Goal: Information Seeking & Learning: Learn about a topic

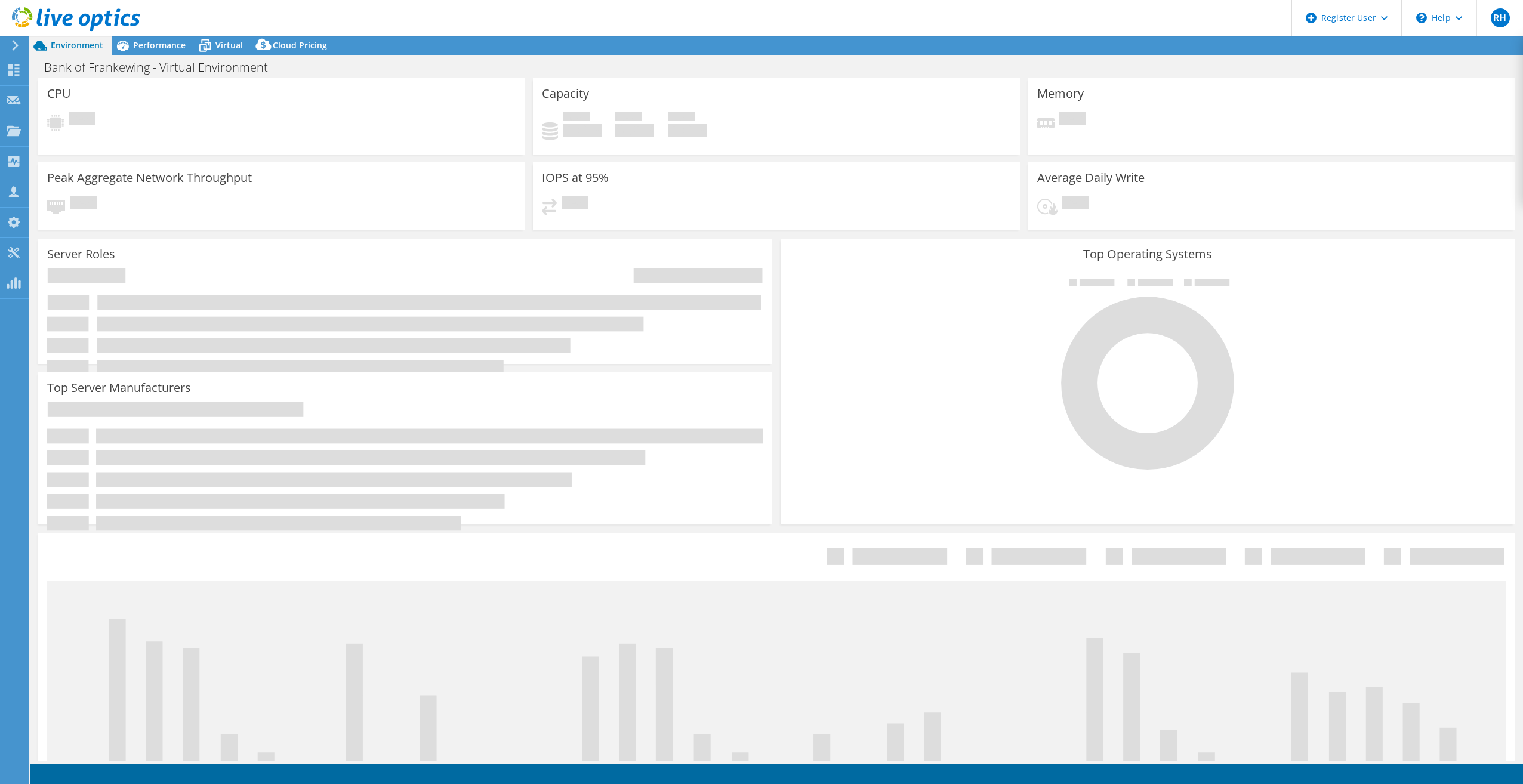
select select "USD"
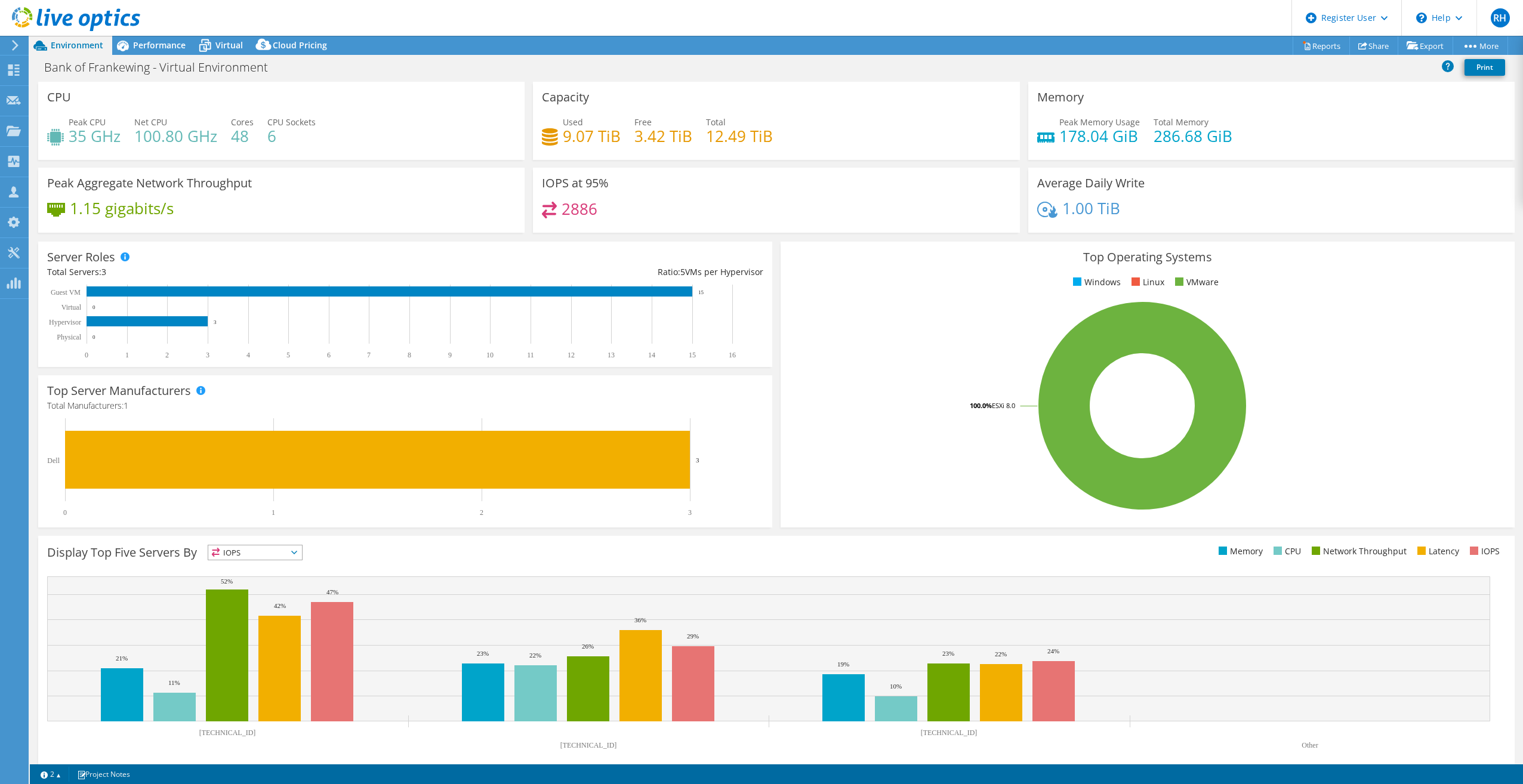
drag, startPoint x: 173, startPoint y: 49, endPoint x: 197, endPoint y: 62, distance: 27.3
click at [173, 49] on span "Performance" at bounding box center [159, 44] width 52 height 11
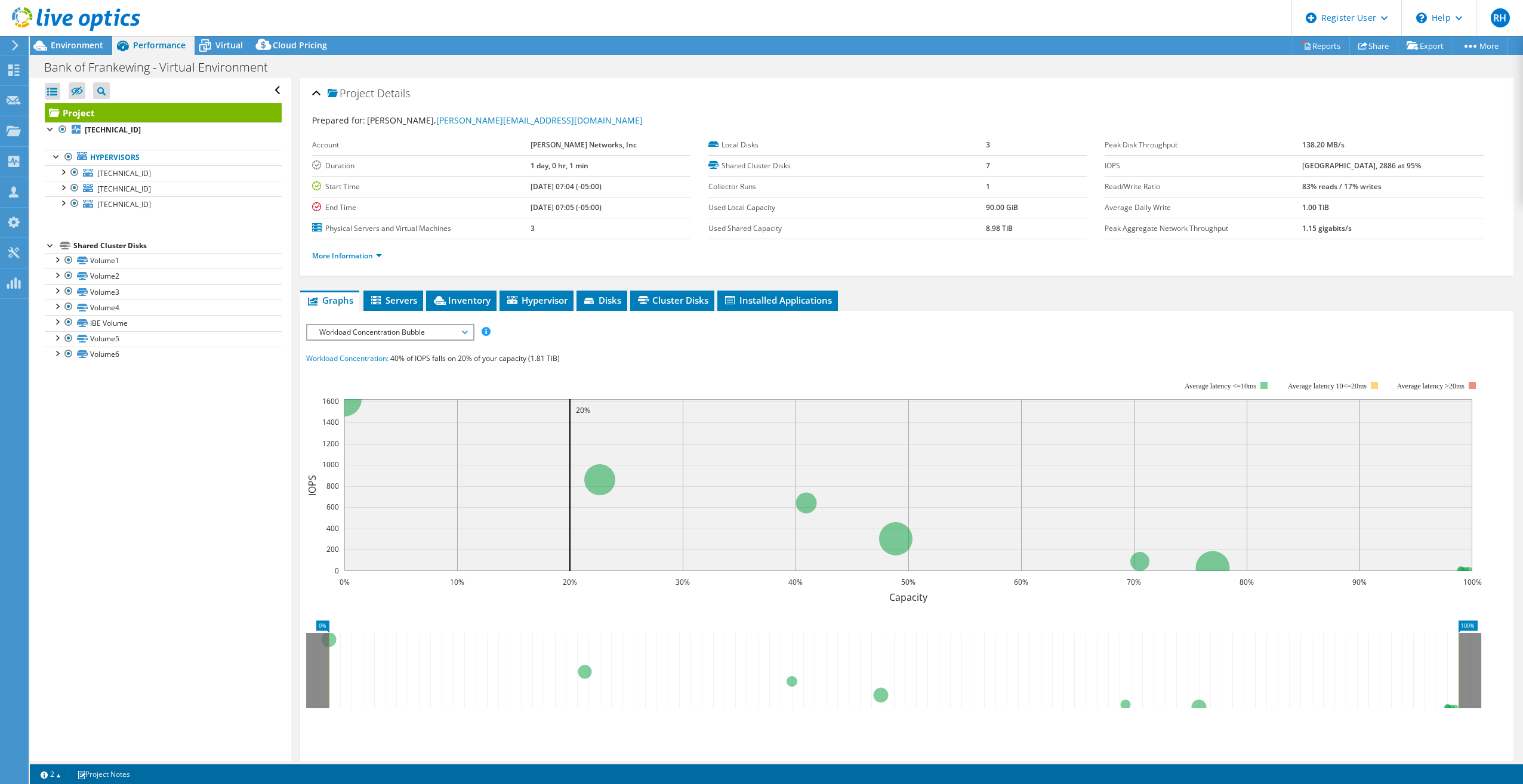
drag, startPoint x: 1319, startPoint y: 164, endPoint x: 1358, endPoint y: 170, distance: 39.5
click at [1358, 170] on tr "IOPS 4640 at Peak, 2886 at 95%" at bounding box center [1294, 165] width 379 height 21
click at [63, 47] on span "Environment" at bounding box center [76, 44] width 52 height 11
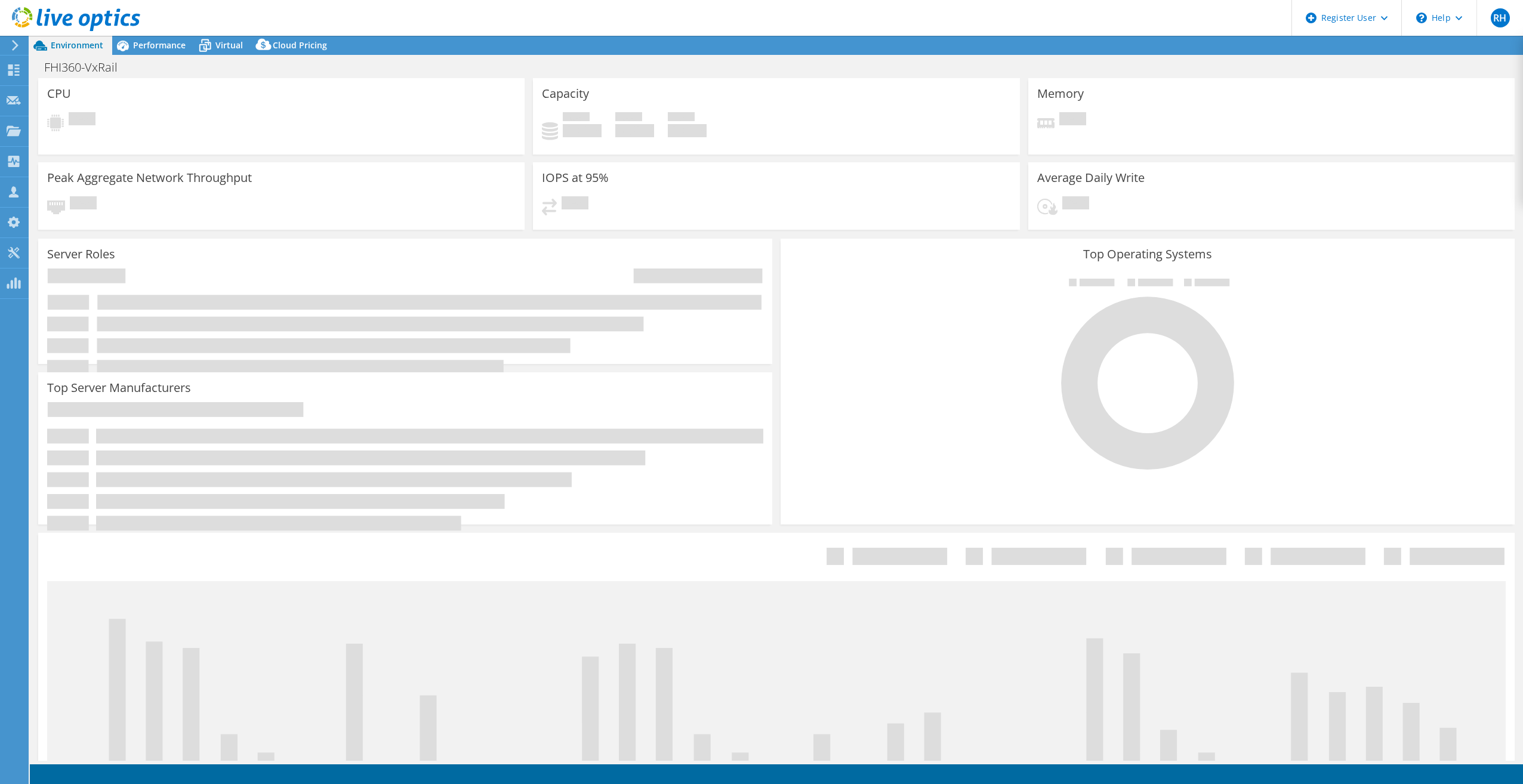
select select "USD"
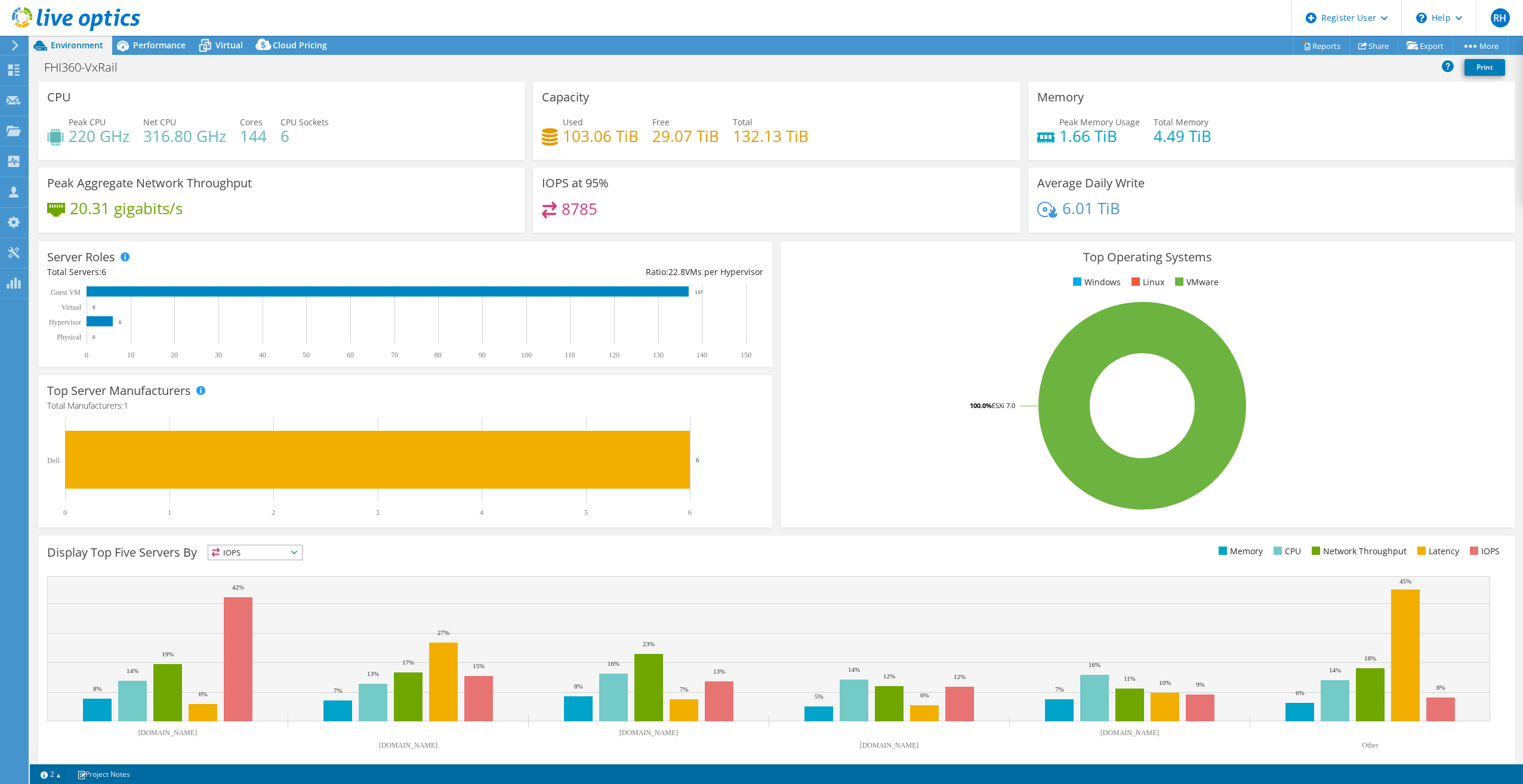
scroll to position [13, 0]
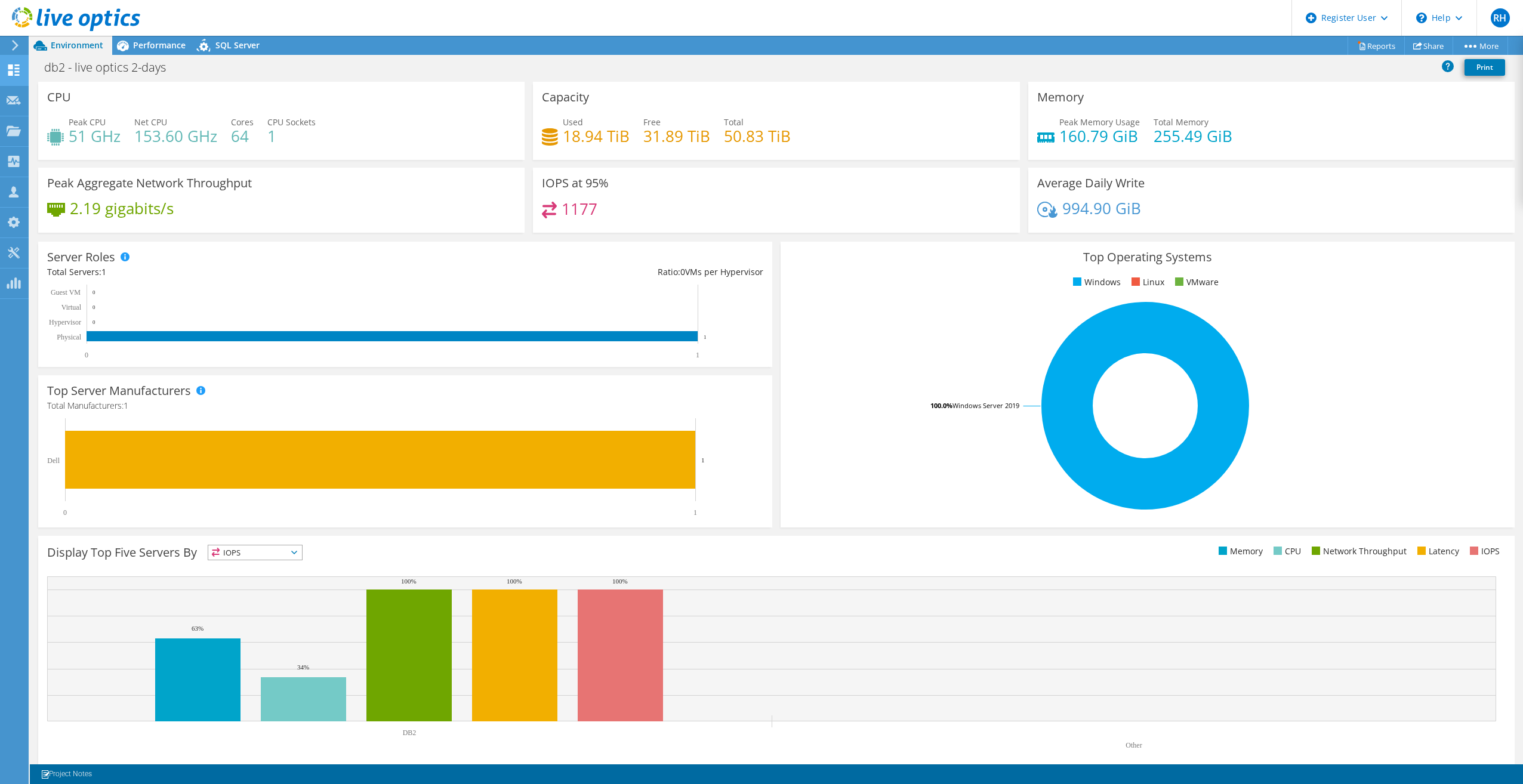
scroll to position [124, 0]
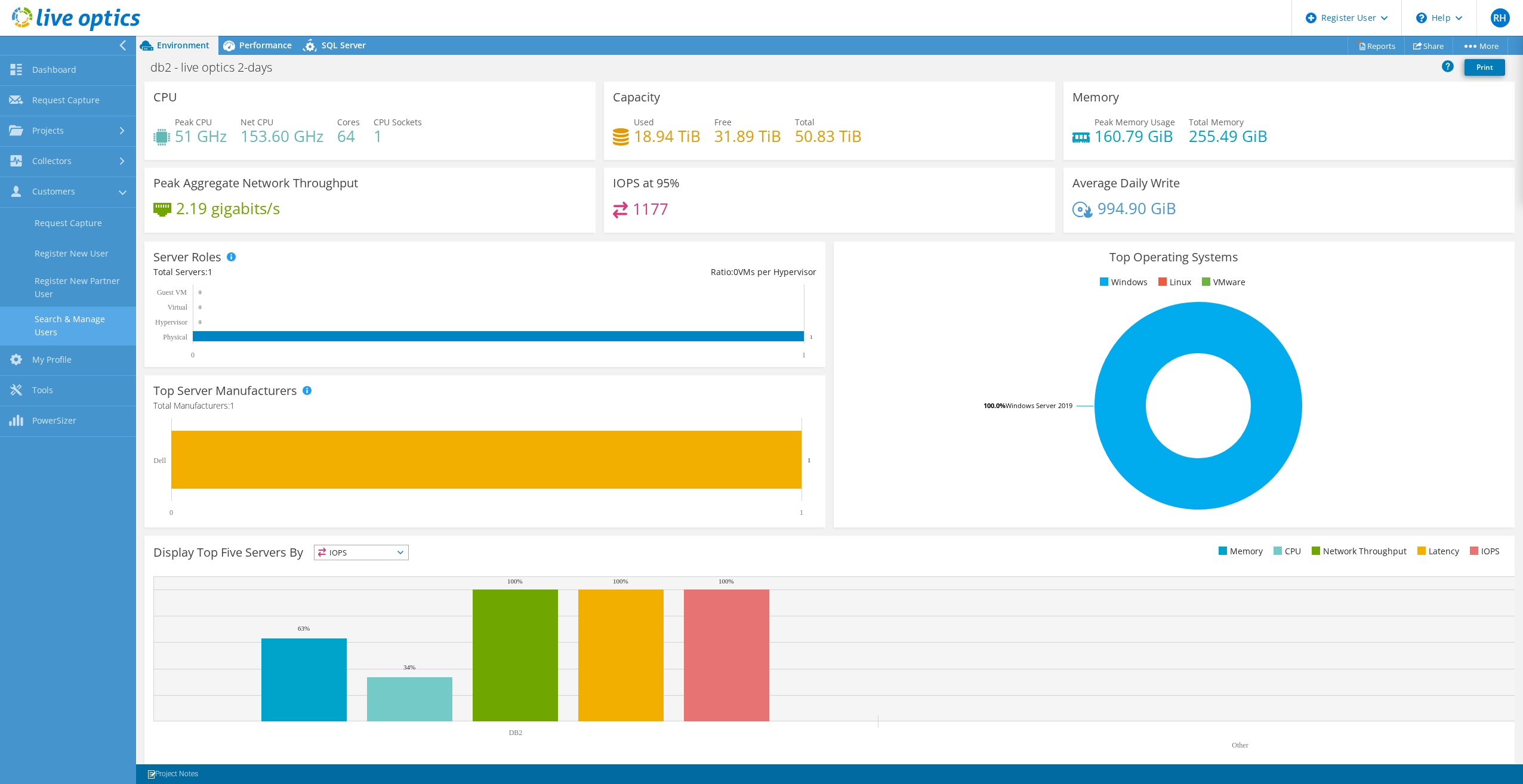
click at [89, 317] on link "Search & Manage Users" at bounding box center [68, 325] width 136 height 38
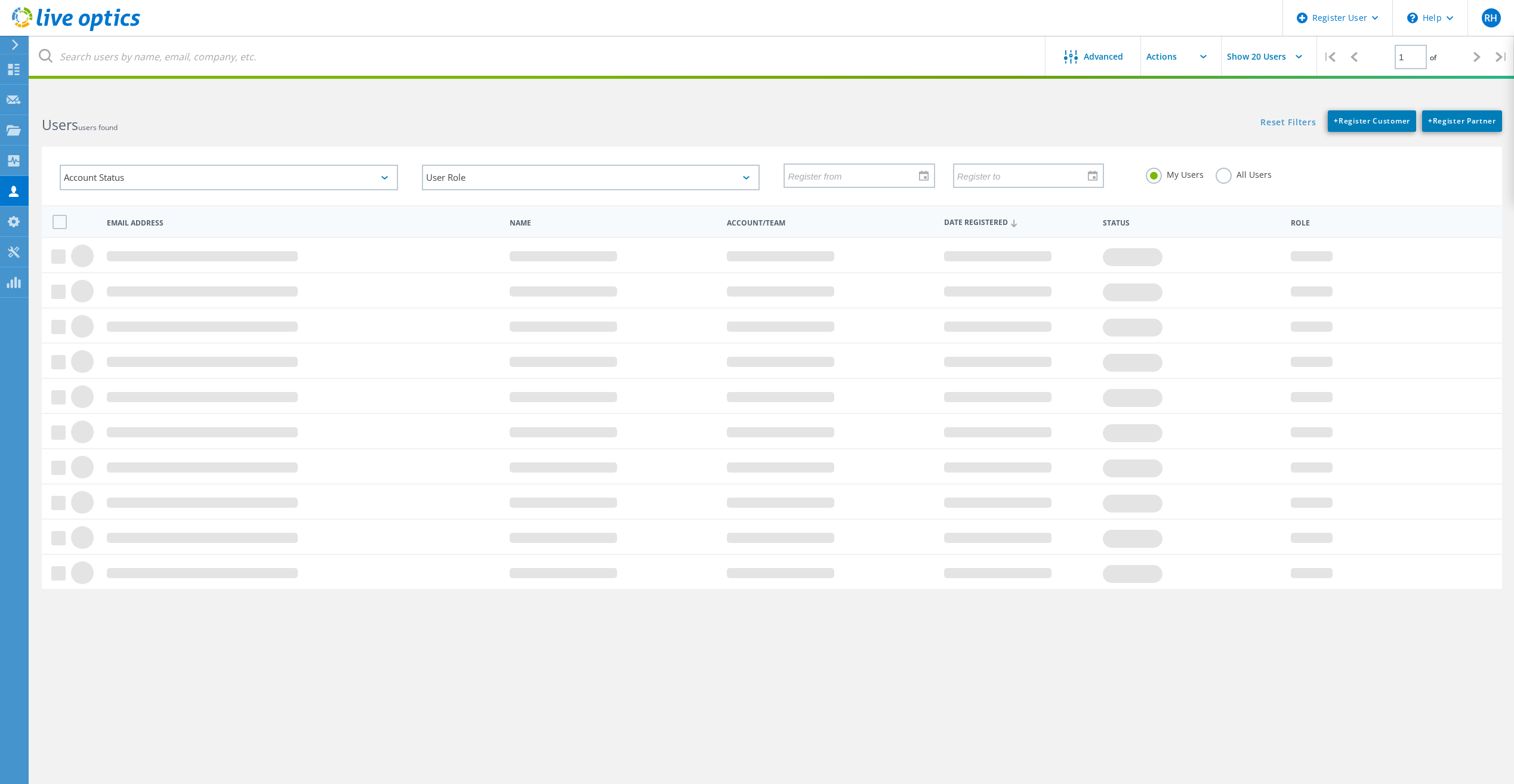
click at [1236, 172] on label "All Users" at bounding box center [1244, 173] width 56 height 11
click at [0, 0] on input "All Users" at bounding box center [0, 0] width 0 height 0
drag, startPoint x: 509, startPoint y: 34, endPoint x: 500, endPoint y: 53, distance: 21.0
click at [507, 99] on div "Register User \n Help Explore Helpful Articles Contact Support RH Dell User Ril…" at bounding box center [757, 463] width 1514 height 731
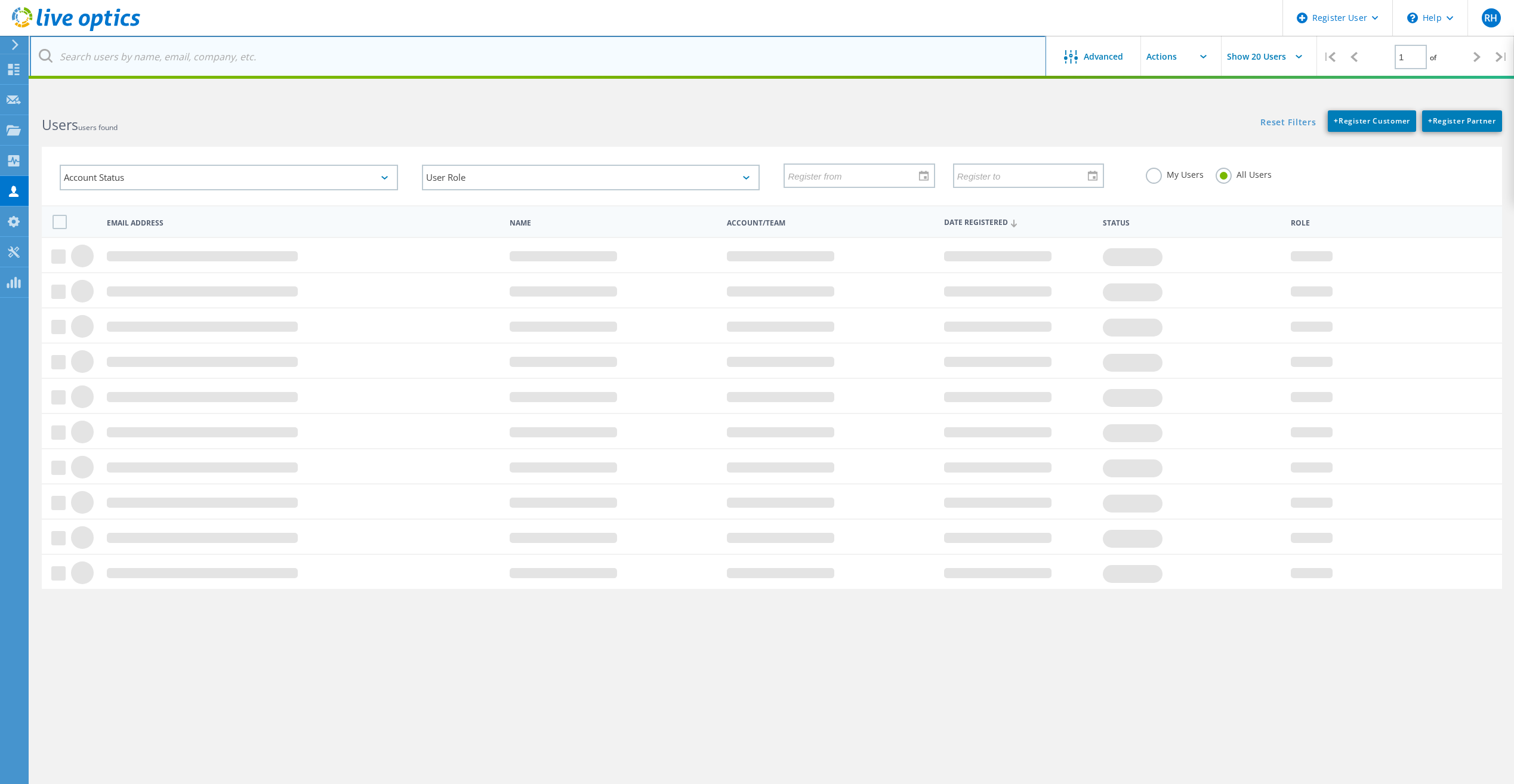
click at [500, 52] on input "text" at bounding box center [538, 56] width 1016 height 41
paste input "Michael.S.Richards@connection.com"
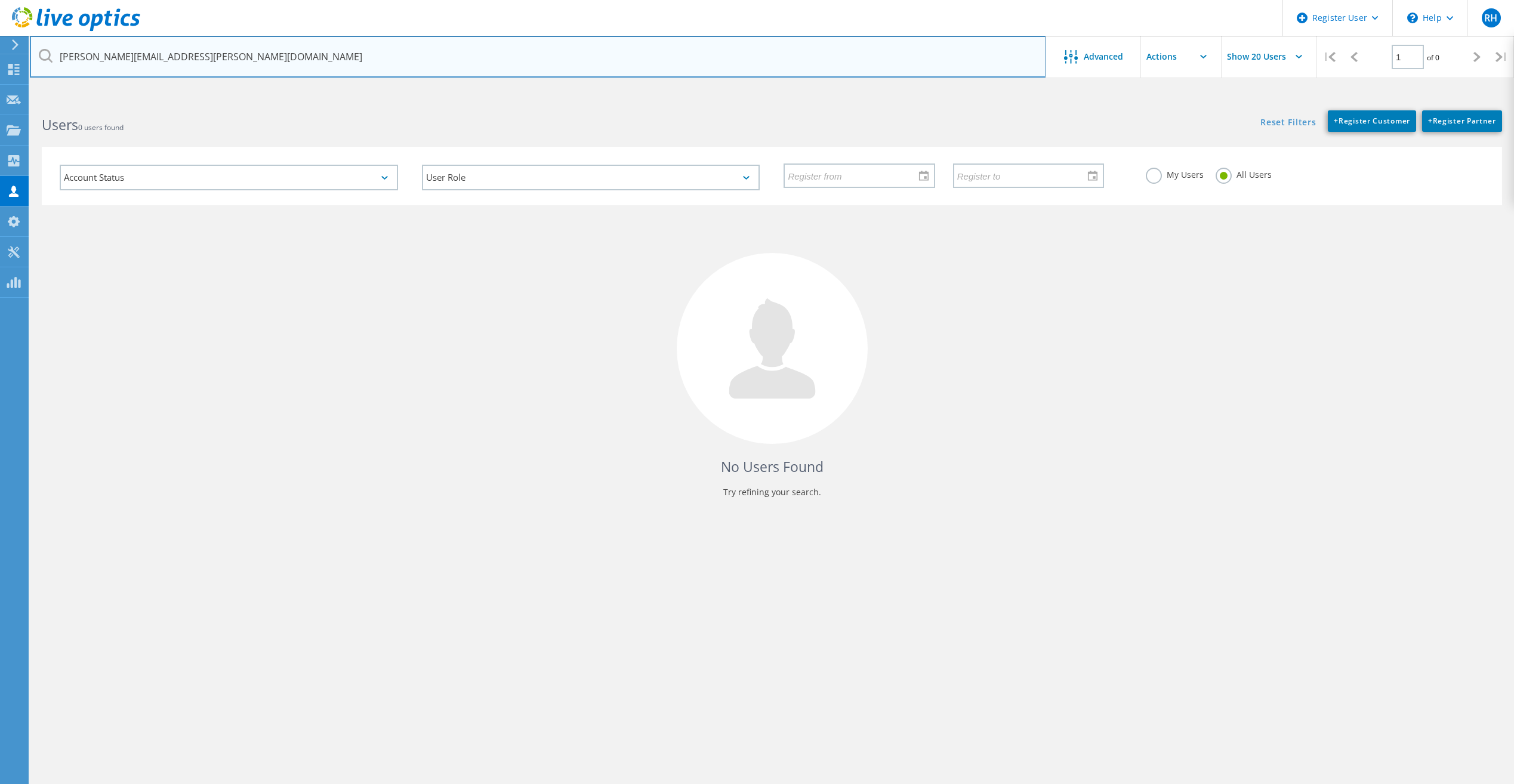
drag, startPoint x: 150, startPoint y: 52, endPoint x: 8, endPoint y: 51, distance: 142.0
click at [15, 99] on div "Register User \n Help Explore Helpful Articles Contact Support RH Dell User Ril…" at bounding box center [757, 463] width 1514 height 731
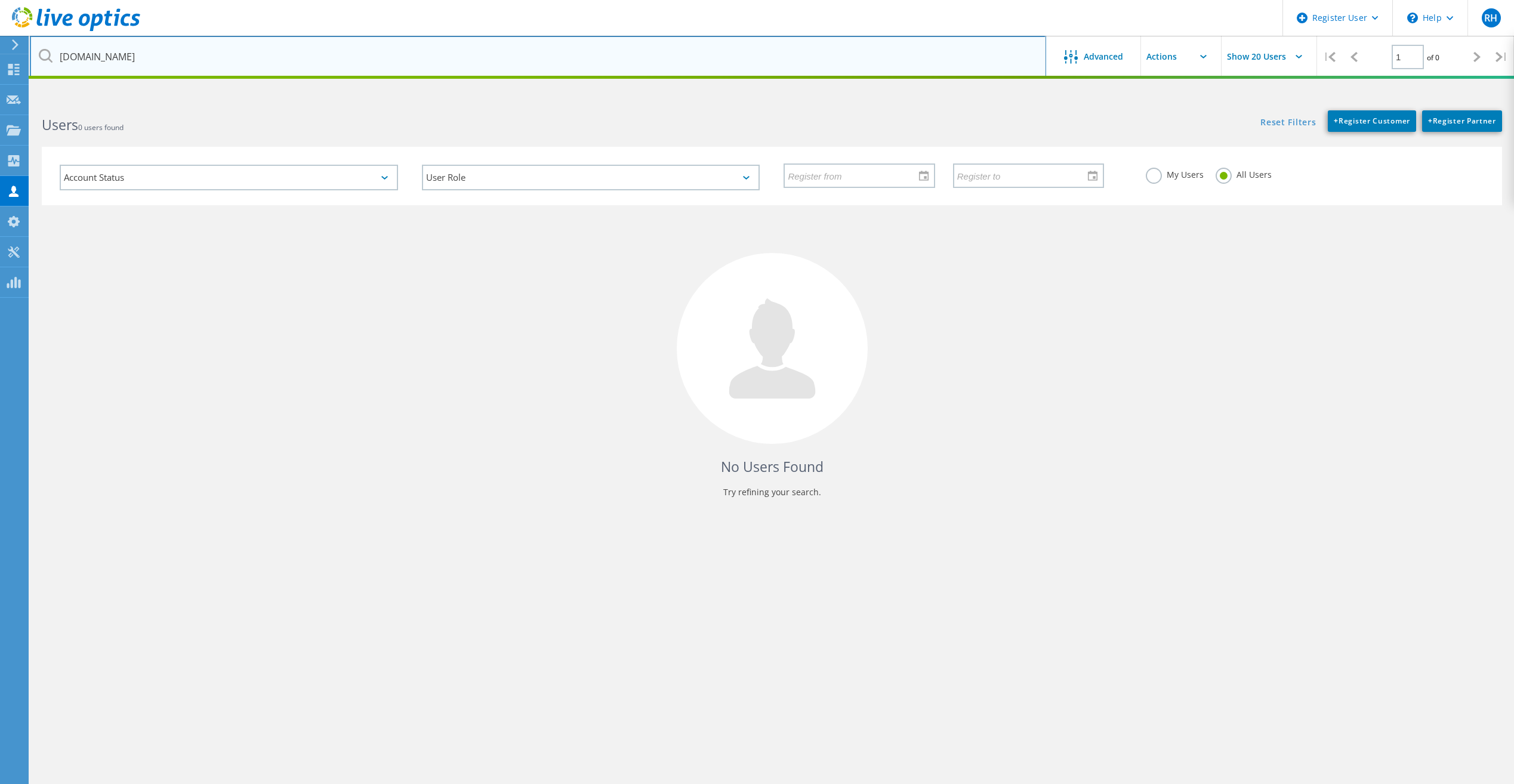
type input "connection.com"
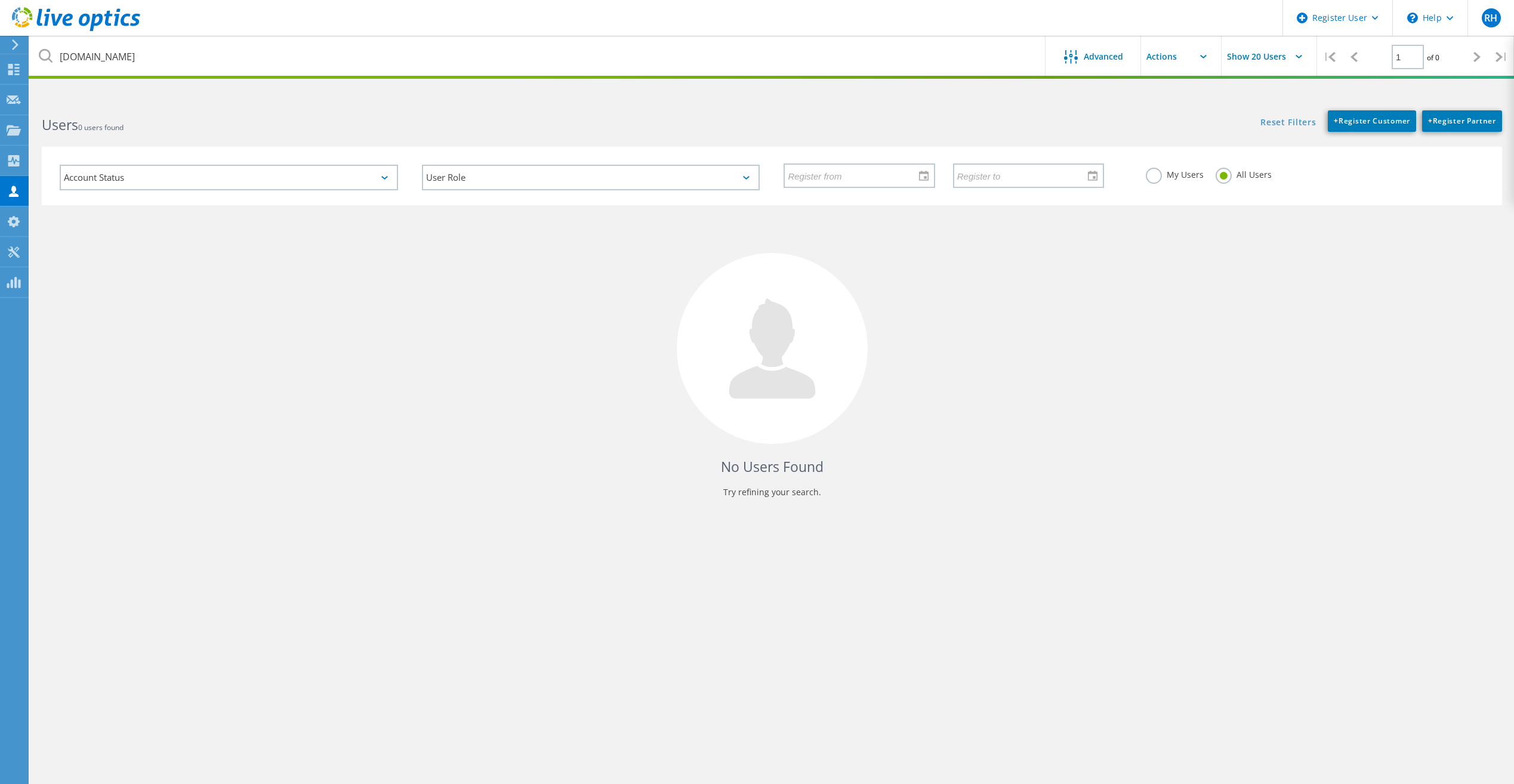
click at [252, 124] on h2 "Users 0 users found" at bounding box center [400, 125] width 718 height 20
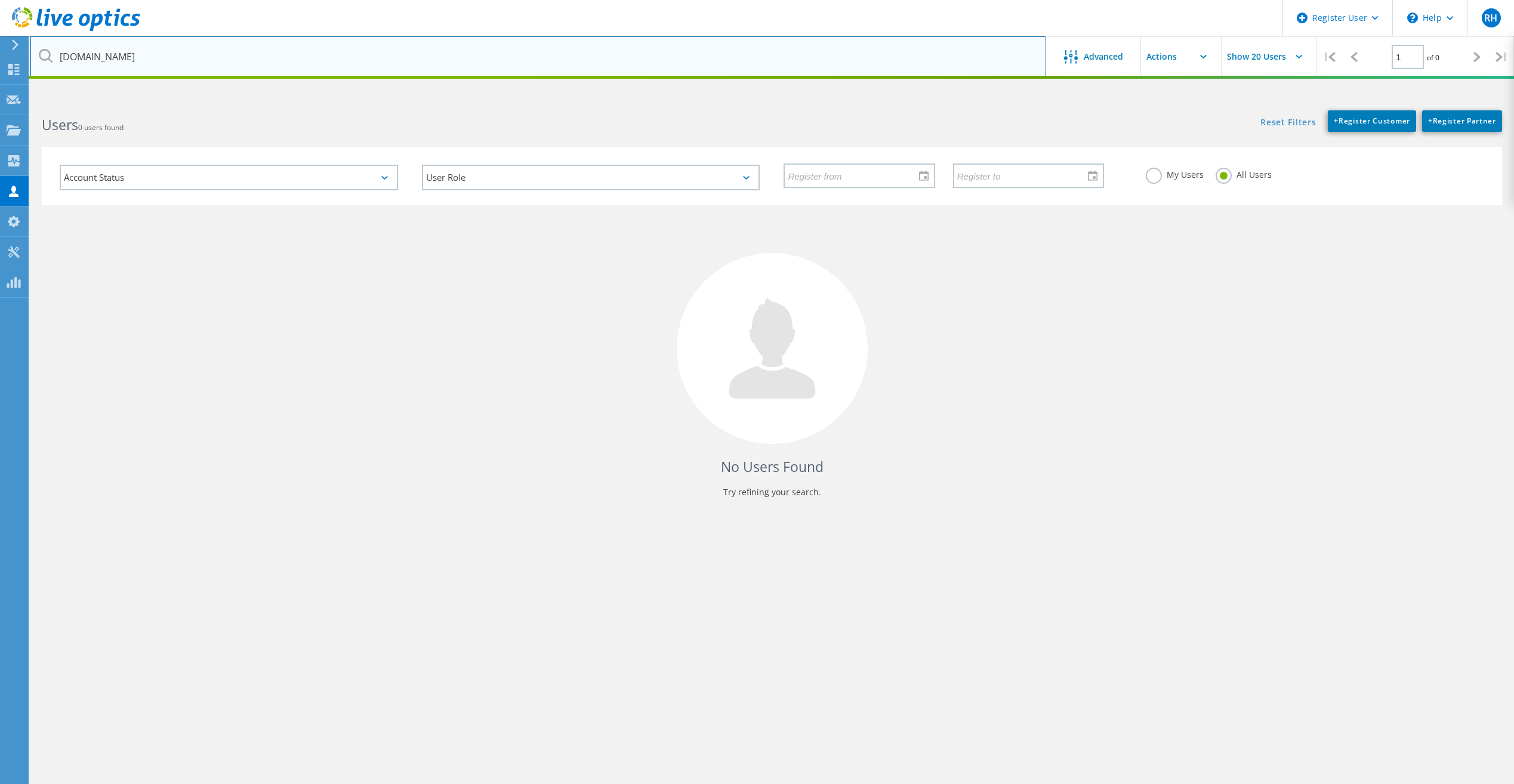
click at [223, 58] on input "connection.com" at bounding box center [538, 56] width 1016 height 41
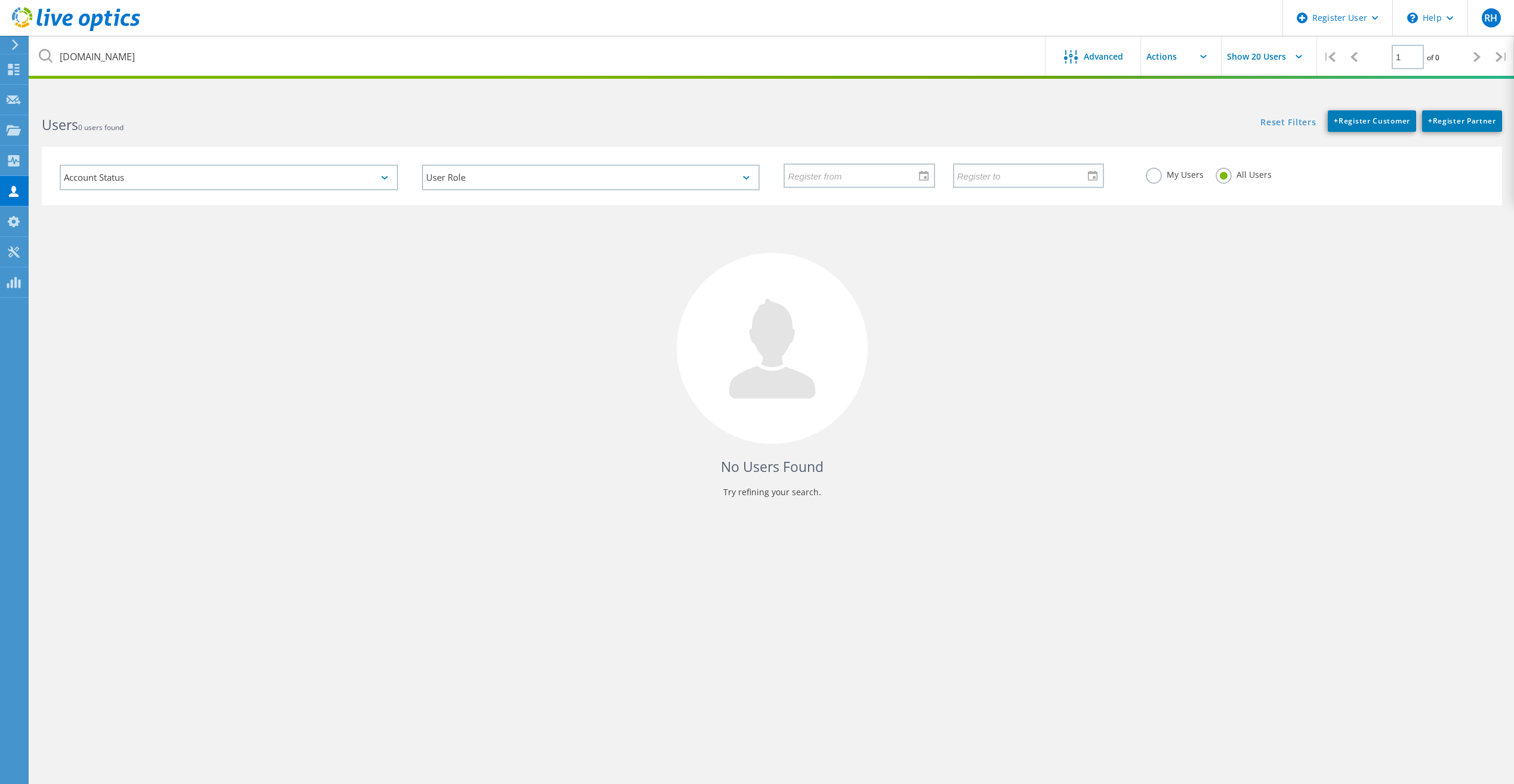
click at [1146, 175] on label "My Users" at bounding box center [1175, 173] width 58 height 11
click at [0, 0] on input "My Users" at bounding box center [0, 0] width 0 height 0
click at [1222, 178] on label "All Users" at bounding box center [1244, 173] width 56 height 11
click at [0, 0] on input "All Users" at bounding box center [0, 0] width 0 height 0
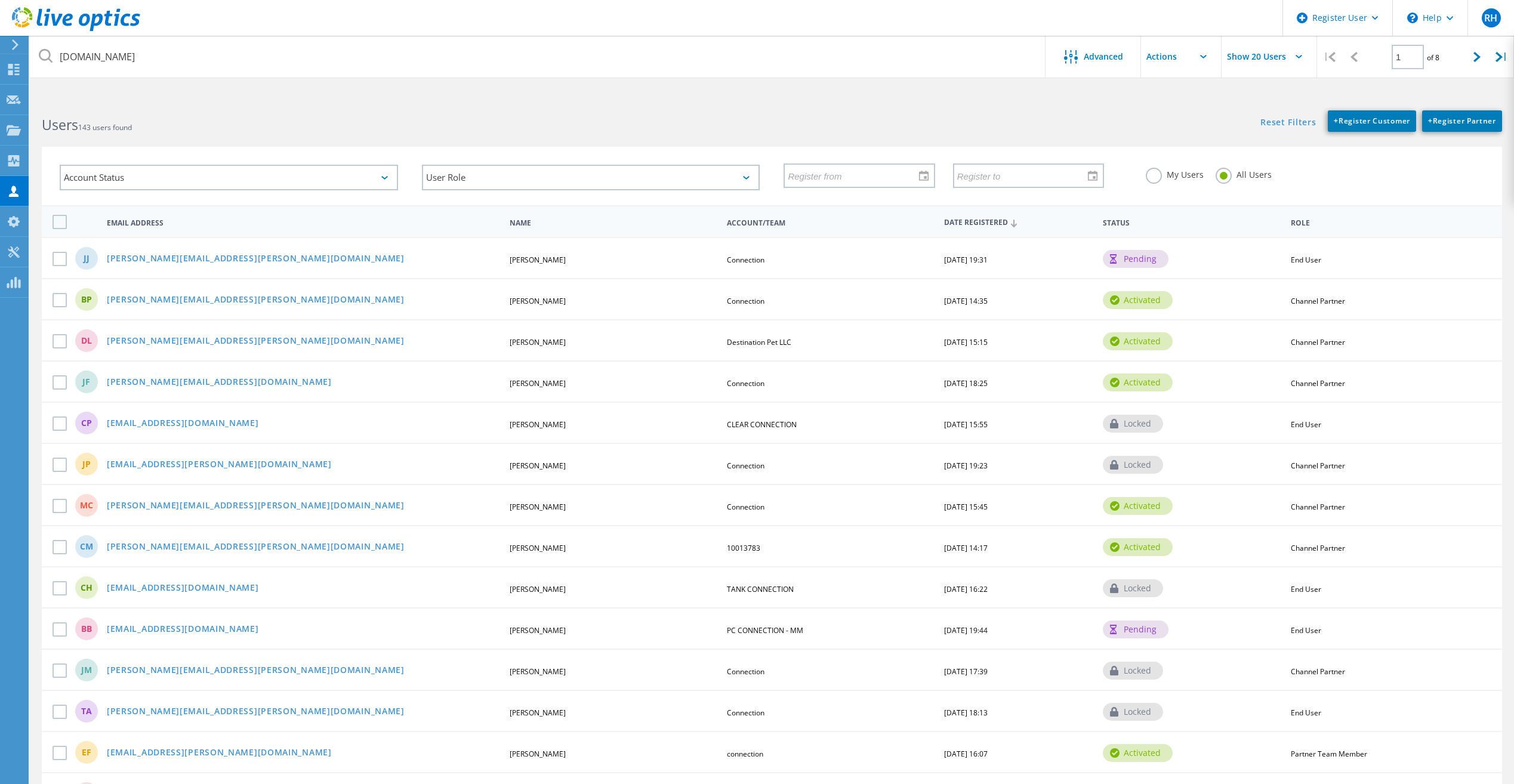
click at [1340, 709] on div "End User" at bounding box center [1388, 712] width 205 height 7
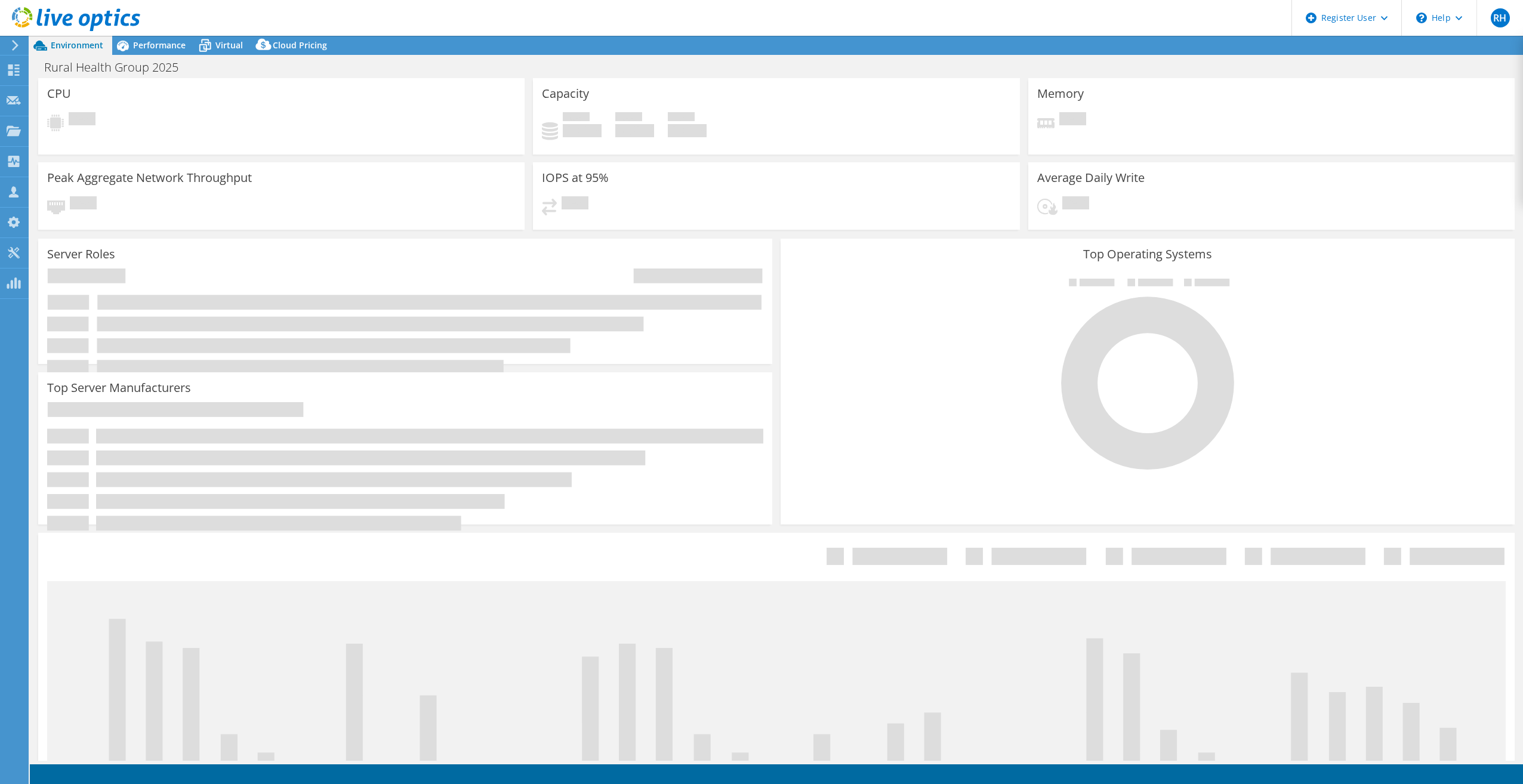
select select "USD"
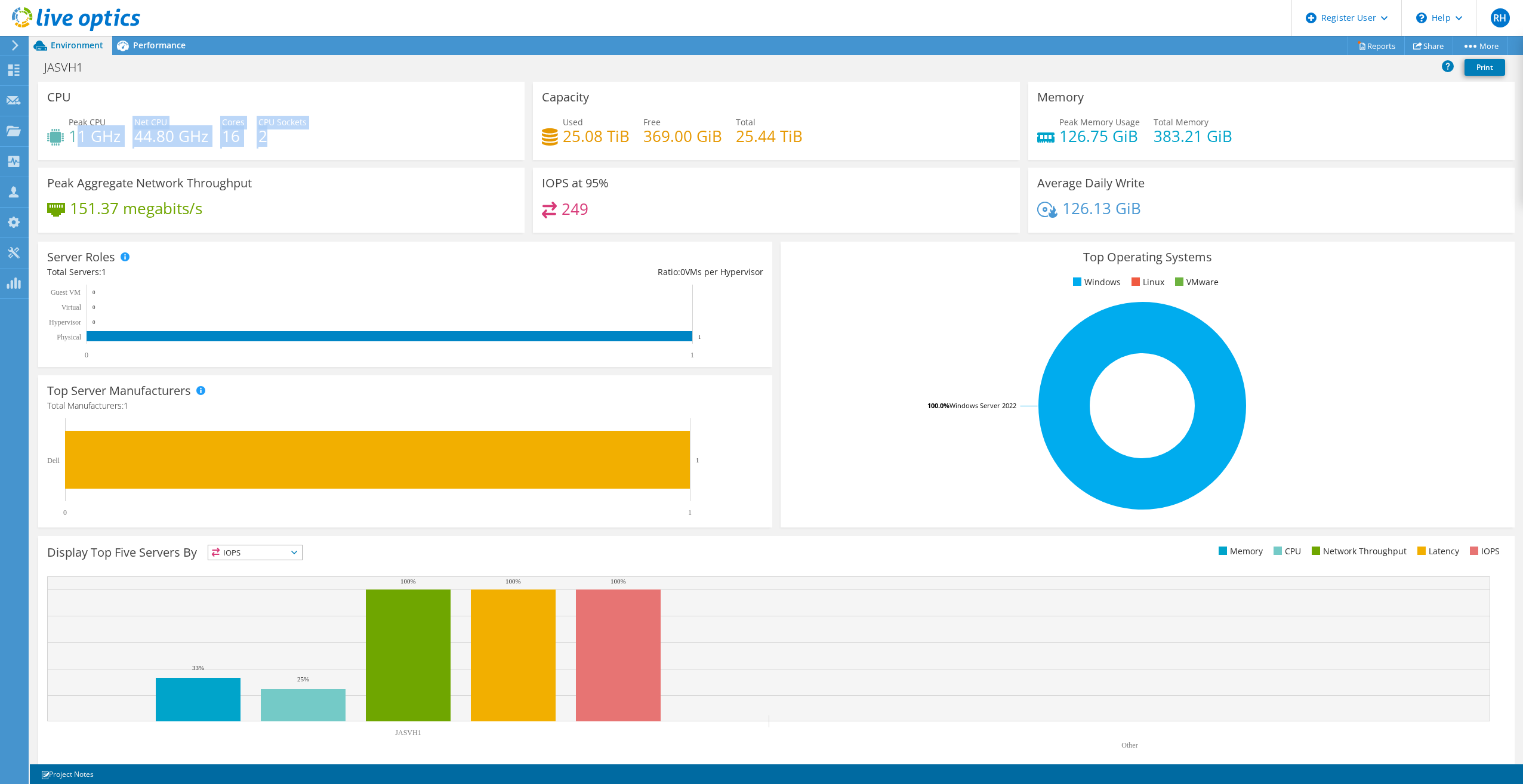
drag, startPoint x: 76, startPoint y: 143, endPoint x: 300, endPoint y: 146, distance: 224.0
click at [300, 146] on div "Peak CPU 11 GHz Net CPU 44.80 GHz Cores 16 CPU Sockets 2" at bounding box center [281, 134] width 469 height 38
click at [471, 105] on div "CPU Peak CPU 11 GHz Net CPU 44.80 GHz Cores 16 CPU Sockets 2" at bounding box center [281, 120] width 486 height 78
click at [147, 51] on div "Performance" at bounding box center [154, 44] width 83 height 19
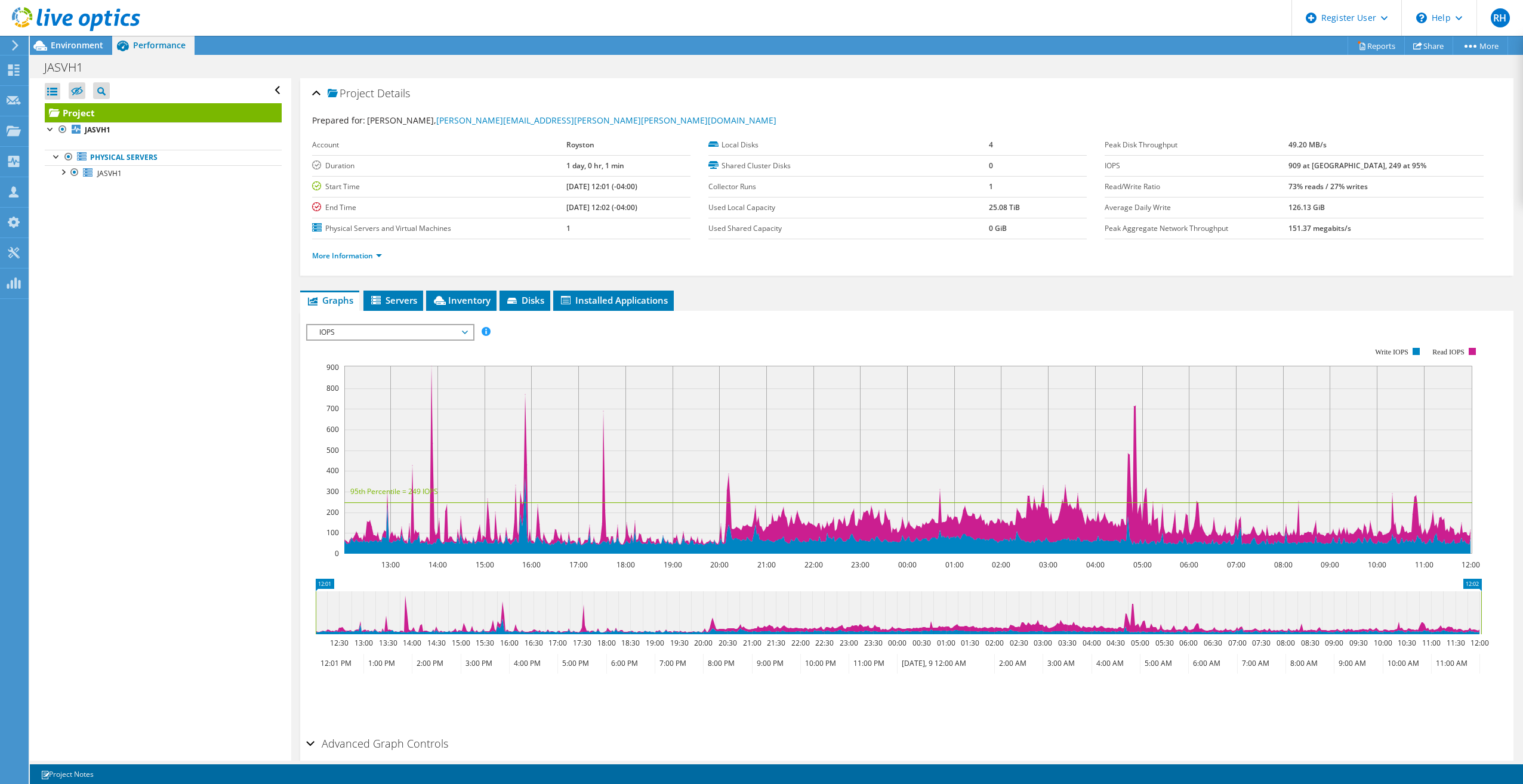
drag, startPoint x: 1325, startPoint y: 167, endPoint x: 1380, endPoint y: 172, distance: 55.2
click at [1380, 172] on tr "IOPS 909 at Peak, 249 at 95%" at bounding box center [1294, 165] width 379 height 21
click at [873, 145] on label "Local Disks" at bounding box center [848, 145] width 280 height 12
click at [66, 47] on span "Environment" at bounding box center [76, 44] width 52 height 11
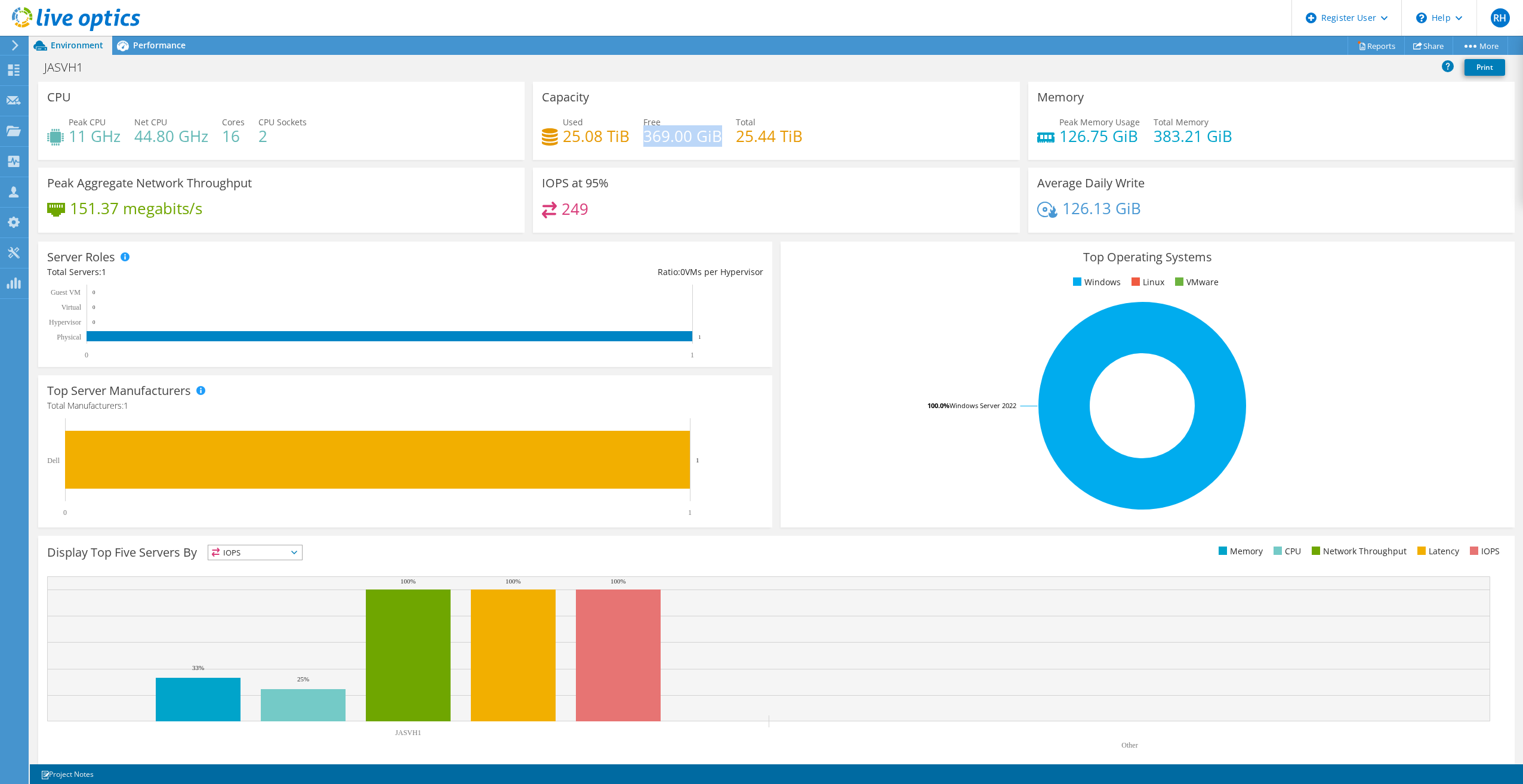
drag, startPoint x: 643, startPoint y: 139, endPoint x: 717, endPoint y: 141, distance: 74.0
click at [717, 141] on h4 "369.00 GiB" at bounding box center [683, 135] width 79 height 13
drag, startPoint x: 717, startPoint y: 141, endPoint x: 715, endPoint y: 169, distance: 28.1
click at [715, 169] on div "IOPS at 95% 249" at bounding box center [775, 200] width 486 height 65
drag, startPoint x: 638, startPoint y: 139, endPoint x: 708, endPoint y: 139, distance: 70.0
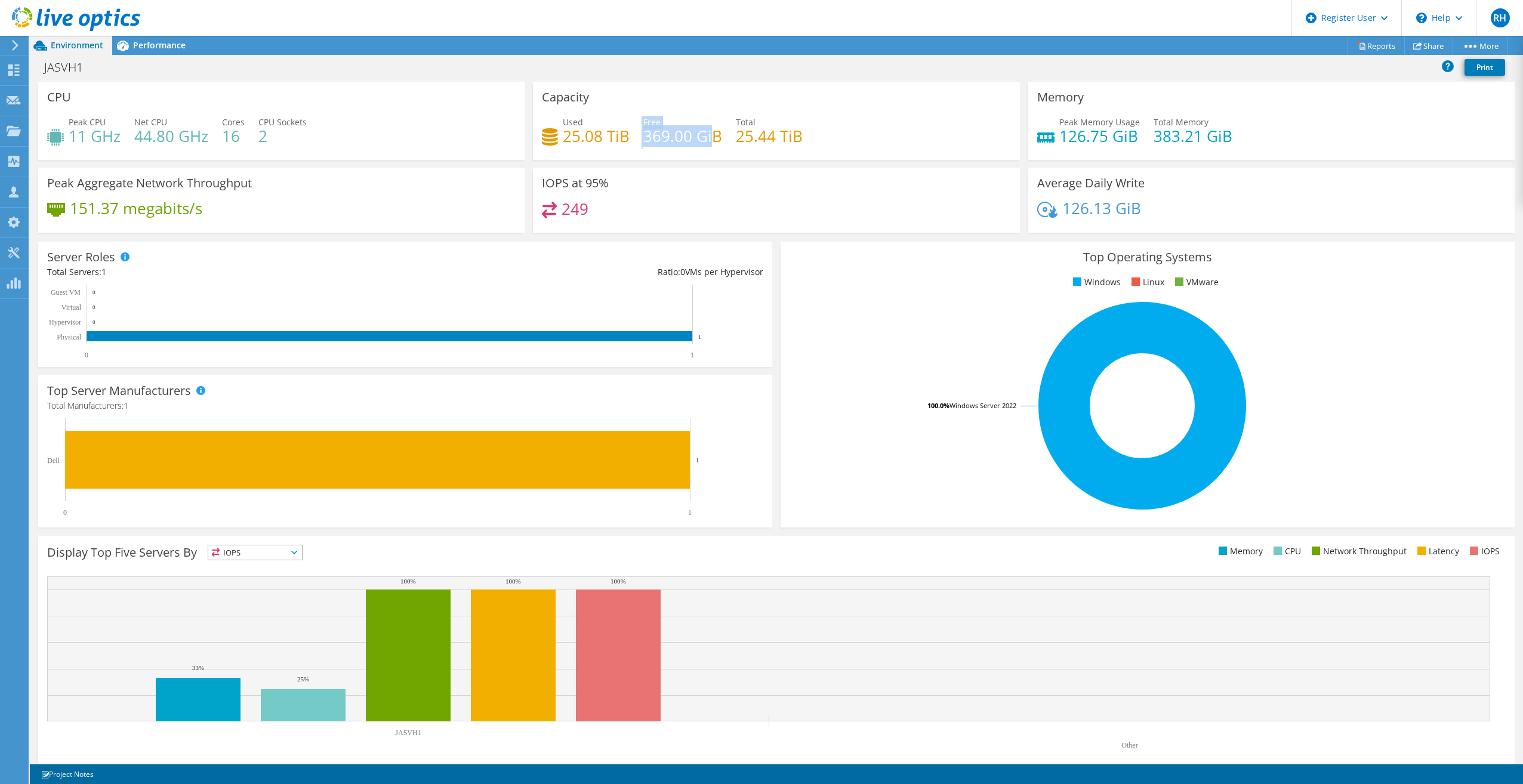
click at [708, 139] on div "Used 25.08 TiB Free 369.00 GiB Total 25.44 TiB" at bounding box center [775, 134] width 469 height 38
drag, startPoint x: 708, startPoint y: 139, endPoint x: 709, endPoint y: 161, distance: 22.0
click at [709, 161] on div "Capacity Used 25.08 TiB Free 369.00 GiB Total 25.44 TiB" at bounding box center [776, 124] width 495 height 86
drag, startPoint x: 126, startPoint y: 58, endPoint x: 131, endPoint y: 52, distance: 7.8
click at [130, 53] on div "Project Actions Project Actions Reports Share More" at bounding box center [776, 409] width 1493 height 748
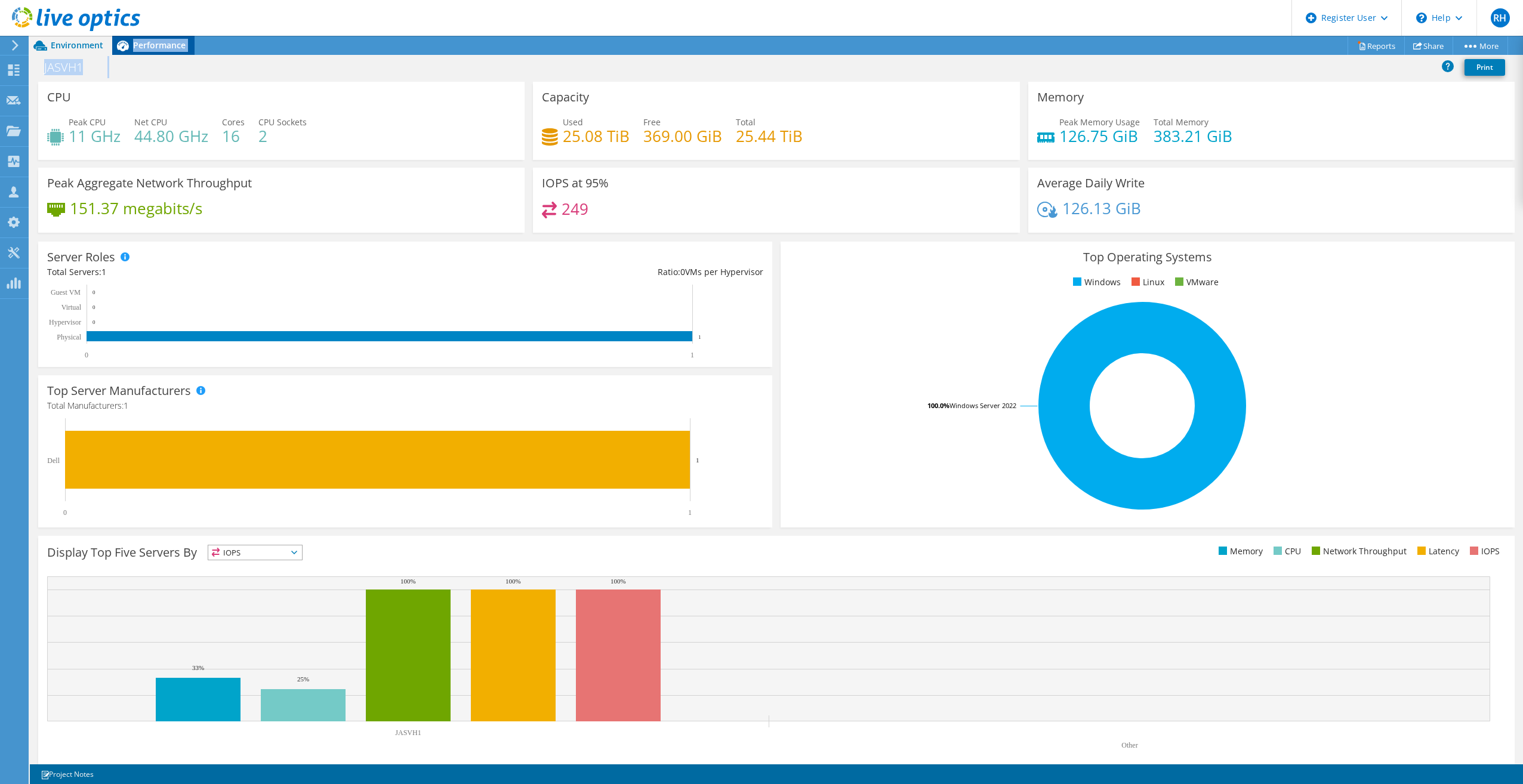
click at [135, 49] on span "Performance" at bounding box center [159, 44] width 52 height 11
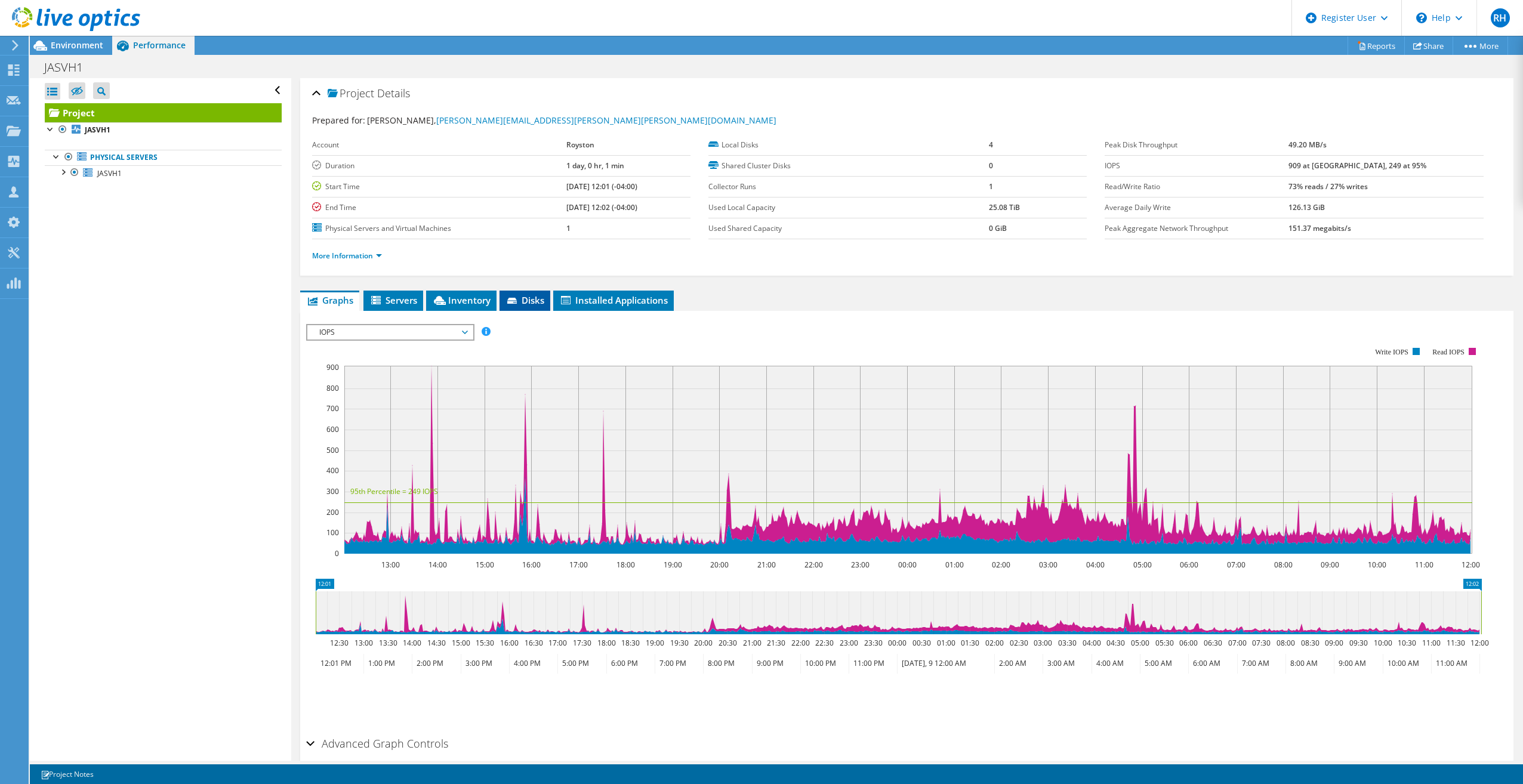
click at [516, 298] on icon at bounding box center [513, 302] width 12 height 8
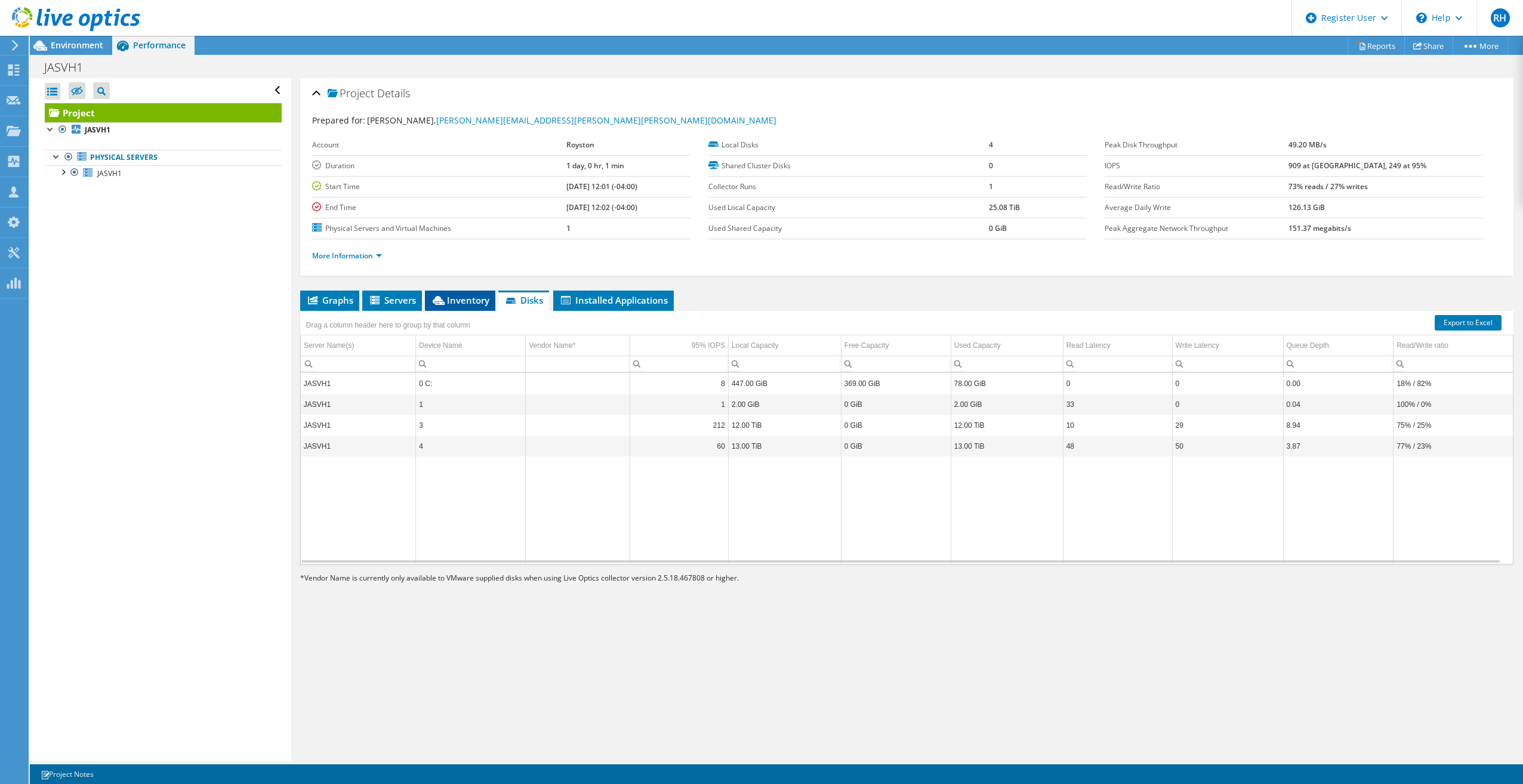
click at [463, 305] on span "Inventory" at bounding box center [460, 300] width 58 height 12
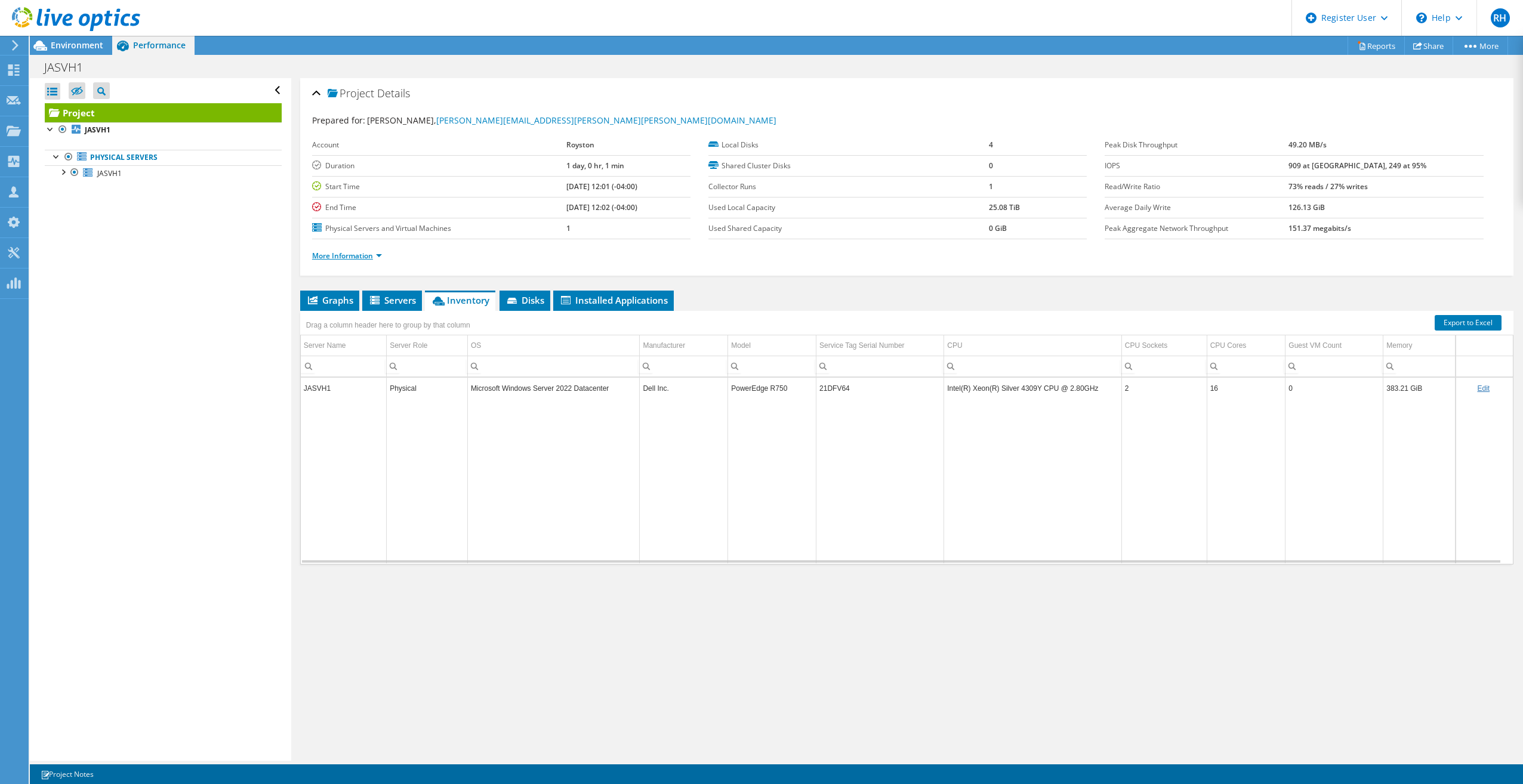
click at [347, 251] on ul "More Information" at bounding box center [907, 254] width 1190 height 16
click at [347, 254] on link "More Information" at bounding box center [346, 255] width 70 height 10
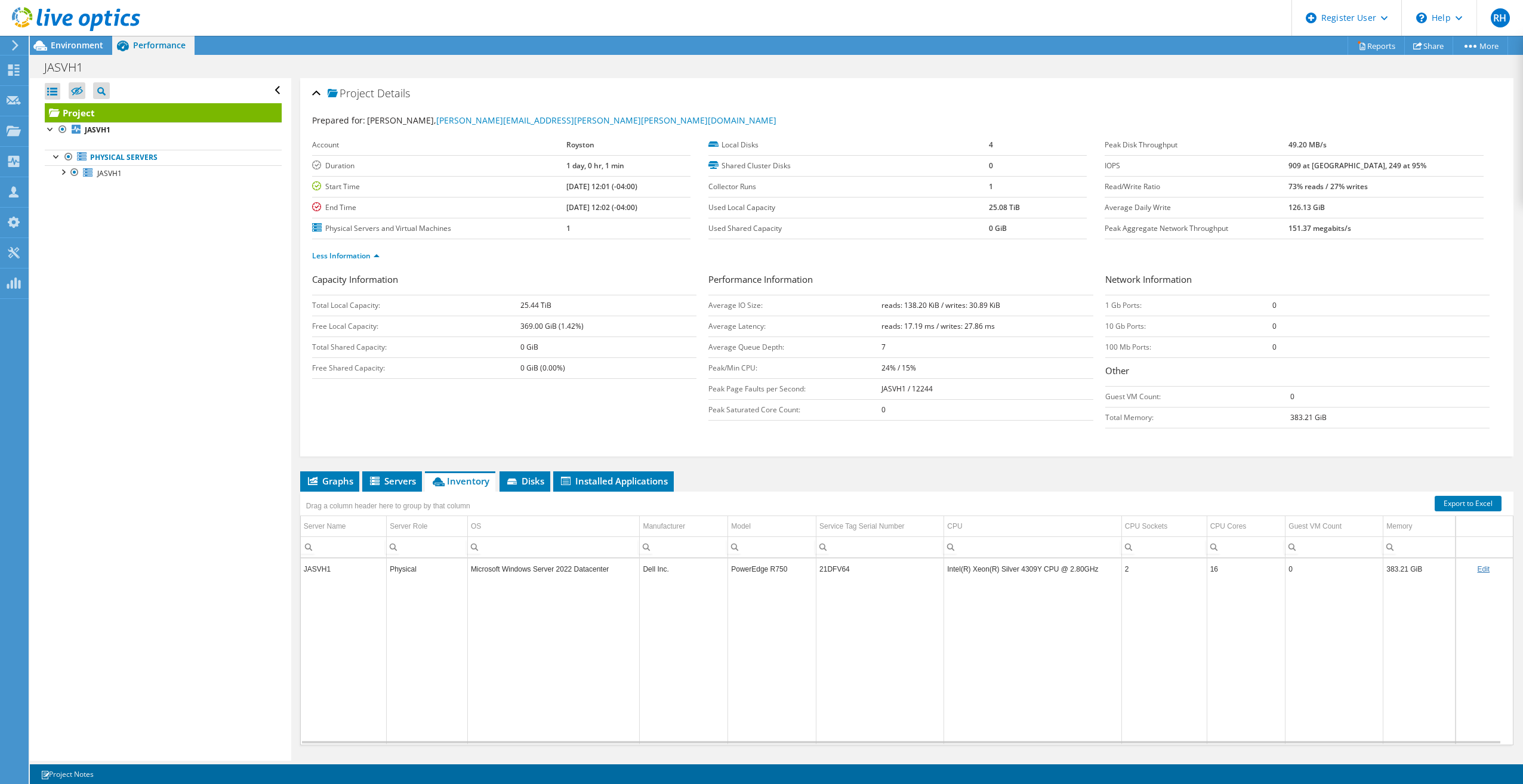
click at [563, 337] on td "0 GiB" at bounding box center [609, 346] width 177 height 21
click at [584, 476] on span "Installed Applications" at bounding box center [614, 481] width 109 height 12
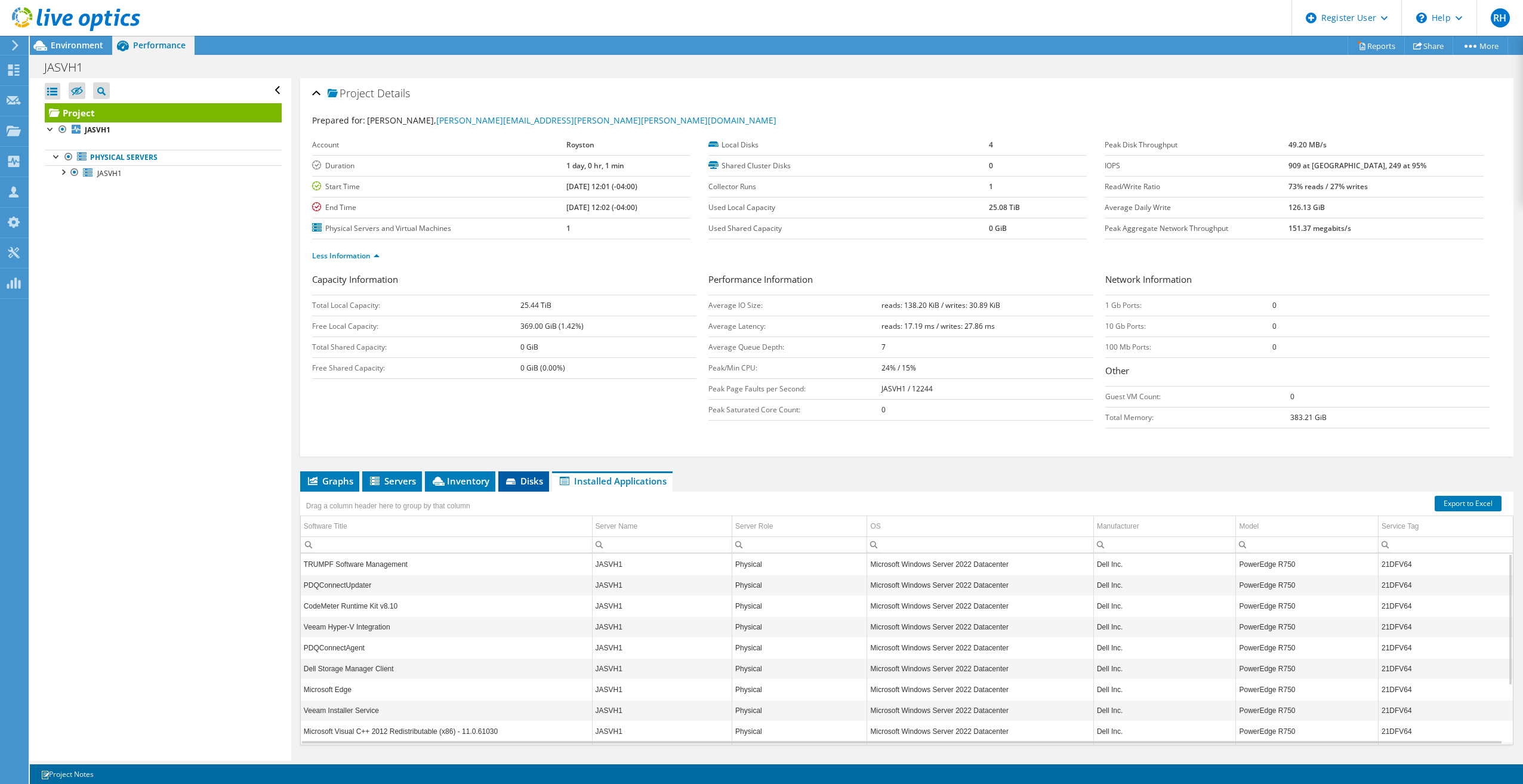
click at [525, 481] on span "Disks" at bounding box center [523, 481] width 38 height 12
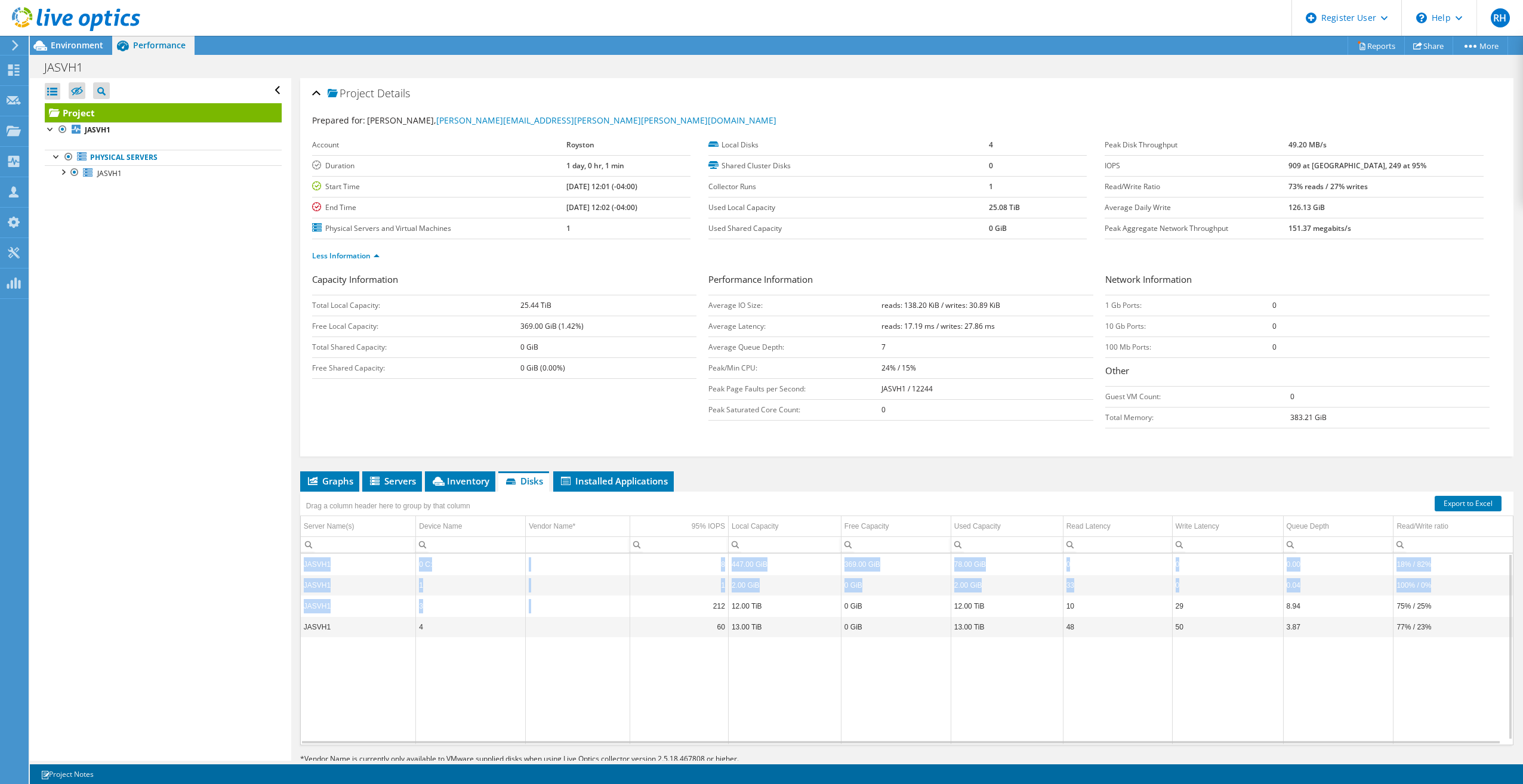
drag, startPoint x: 598, startPoint y: 614, endPoint x: 519, endPoint y: 553, distance: 99.8
click at [519, 554] on table "JASVH1 0 C: 8 447.00 GiB 369.00 GiB 78.00 GiB 0 0 0.00 18% / 82% JASVH1 1 1 2.0…" at bounding box center [907, 650] width 1212 height 191
drag, startPoint x: 519, startPoint y: 553, endPoint x: 536, endPoint y: 656, distance: 104.4
click at [536, 656] on td "Data grid" at bounding box center [578, 690] width 105 height 107
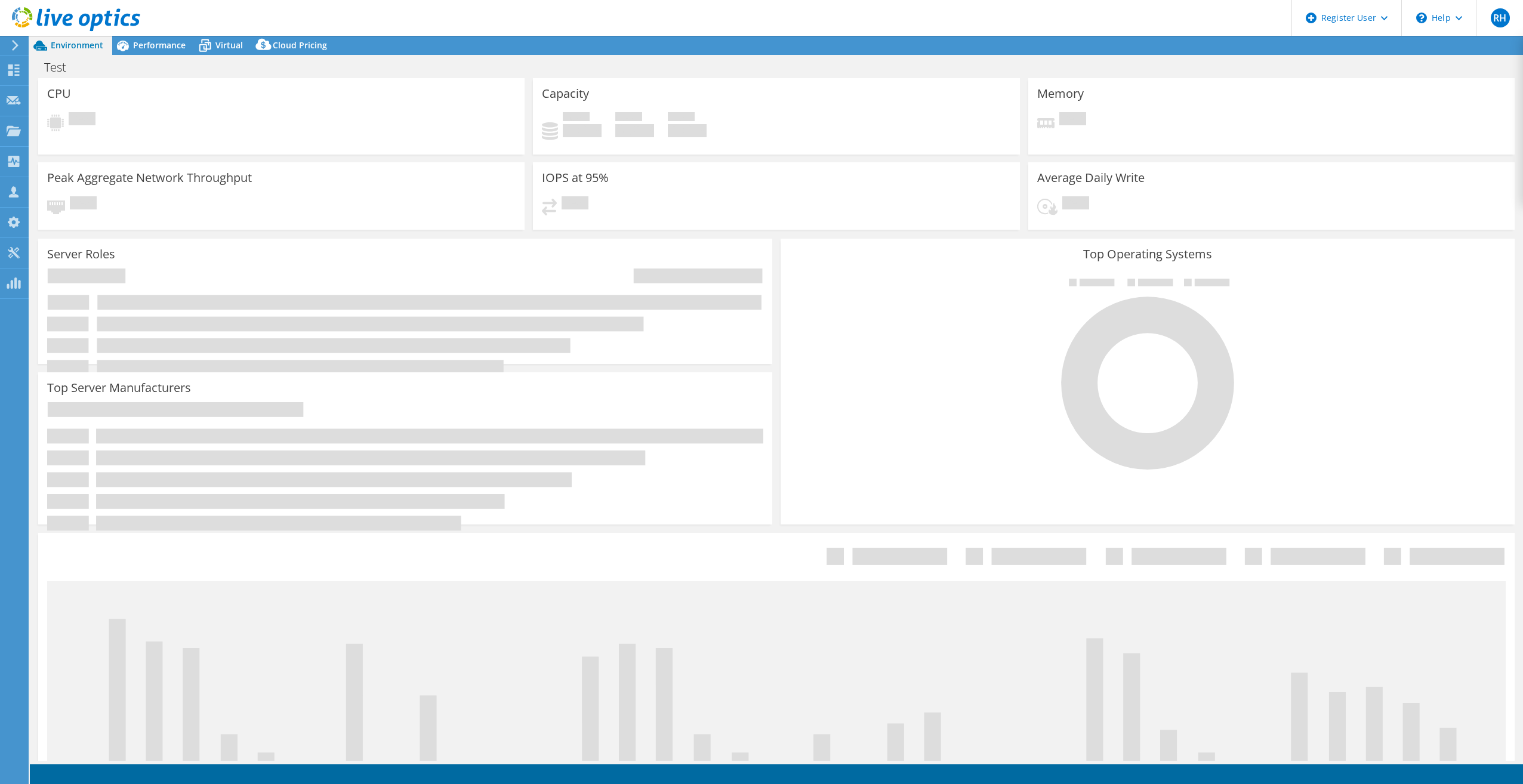
select select "USD"
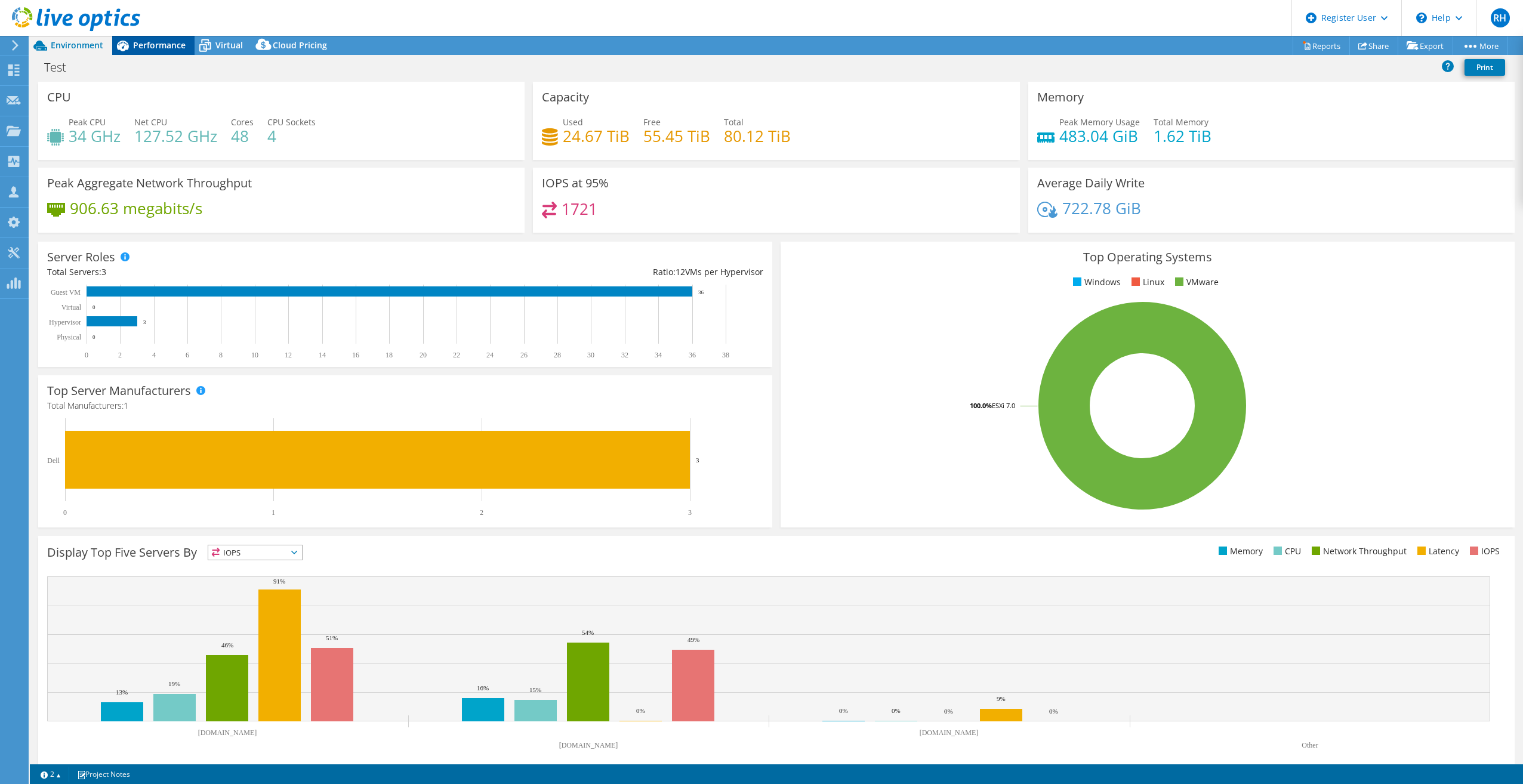
click at [148, 44] on span "Performance" at bounding box center [159, 44] width 52 height 11
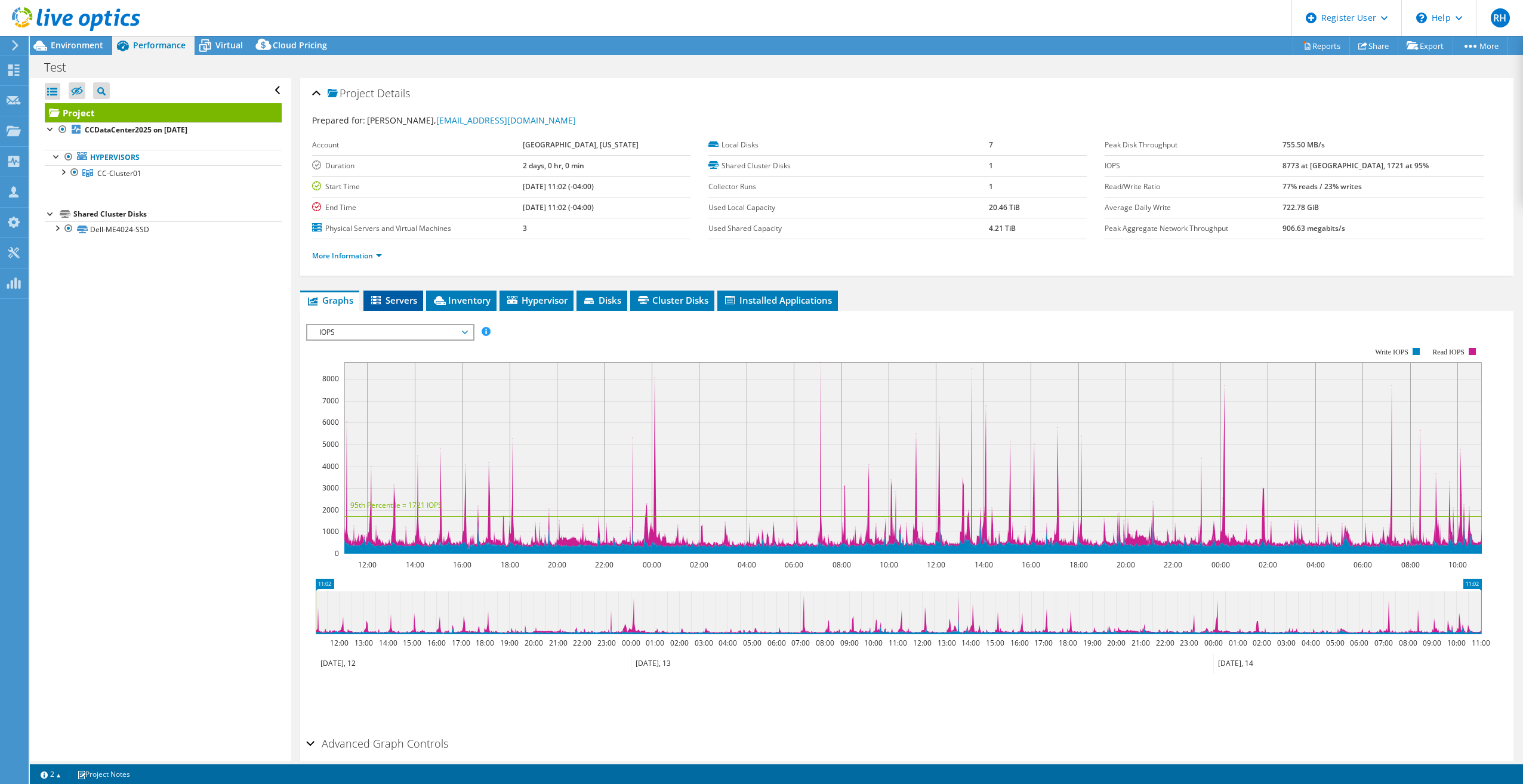
click at [391, 303] on span "Servers" at bounding box center [394, 300] width 47 height 12
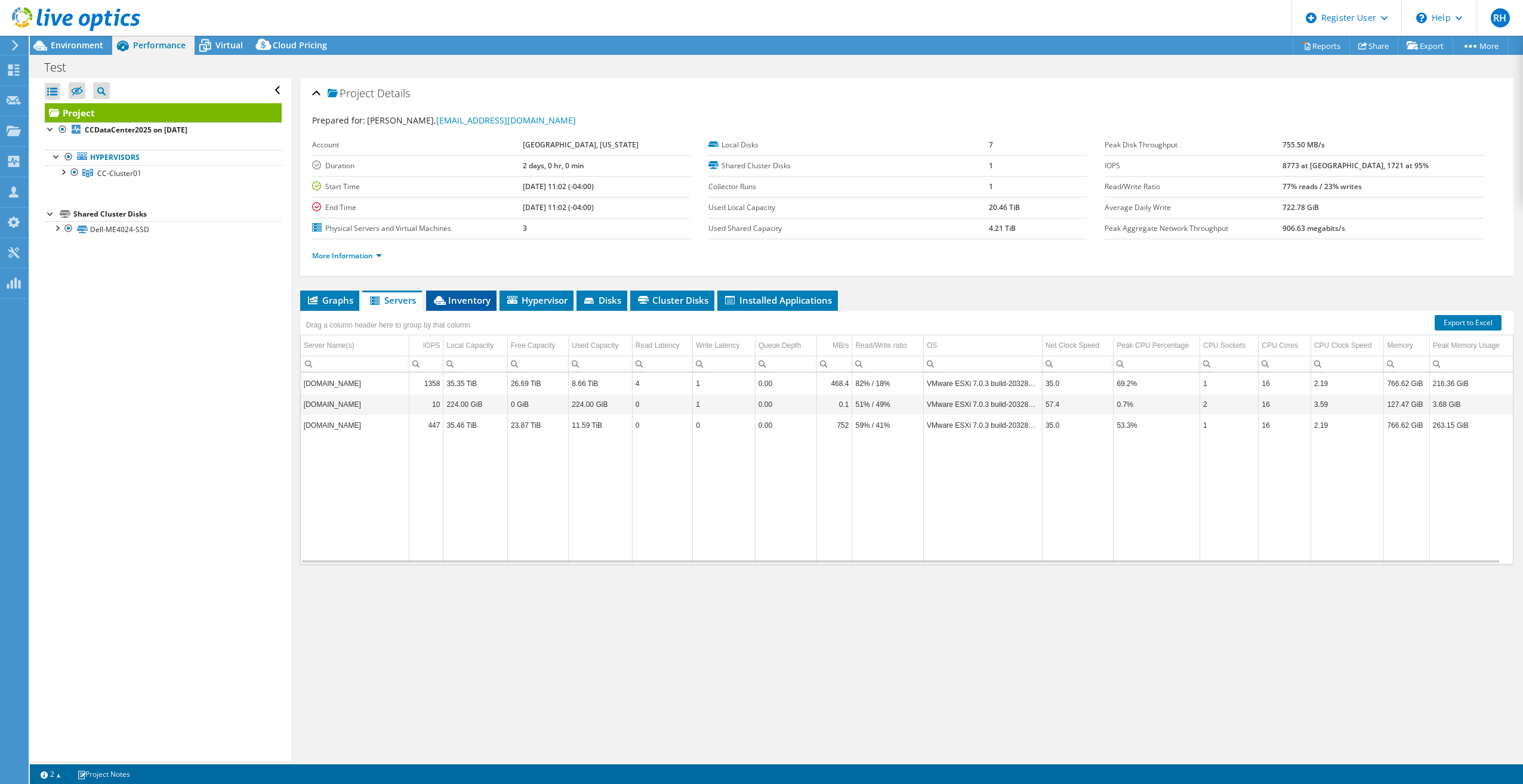
click at [451, 307] on li "Inventory" at bounding box center [461, 301] width 70 height 21
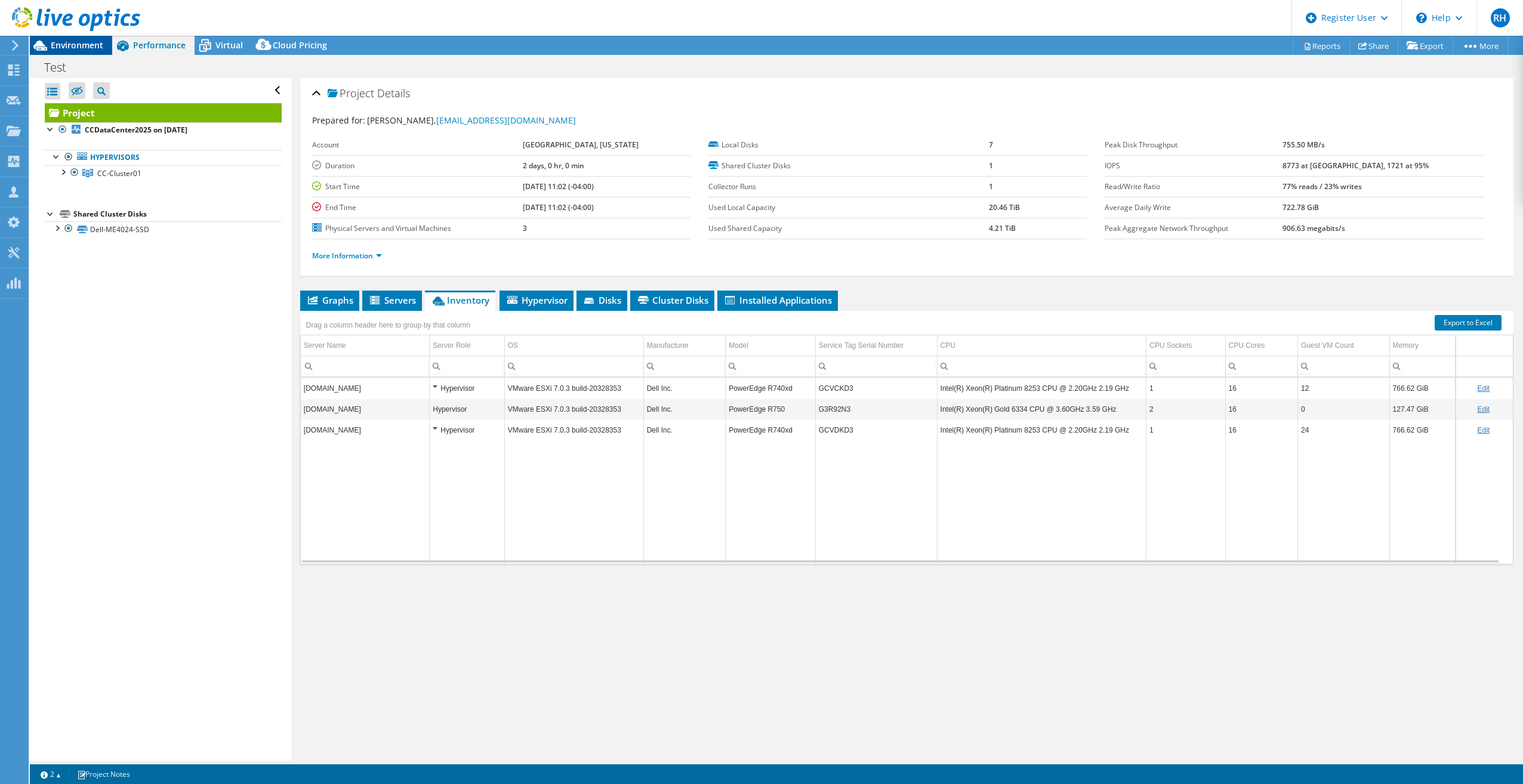
click at [70, 47] on span "Environment" at bounding box center [76, 44] width 52 height 11
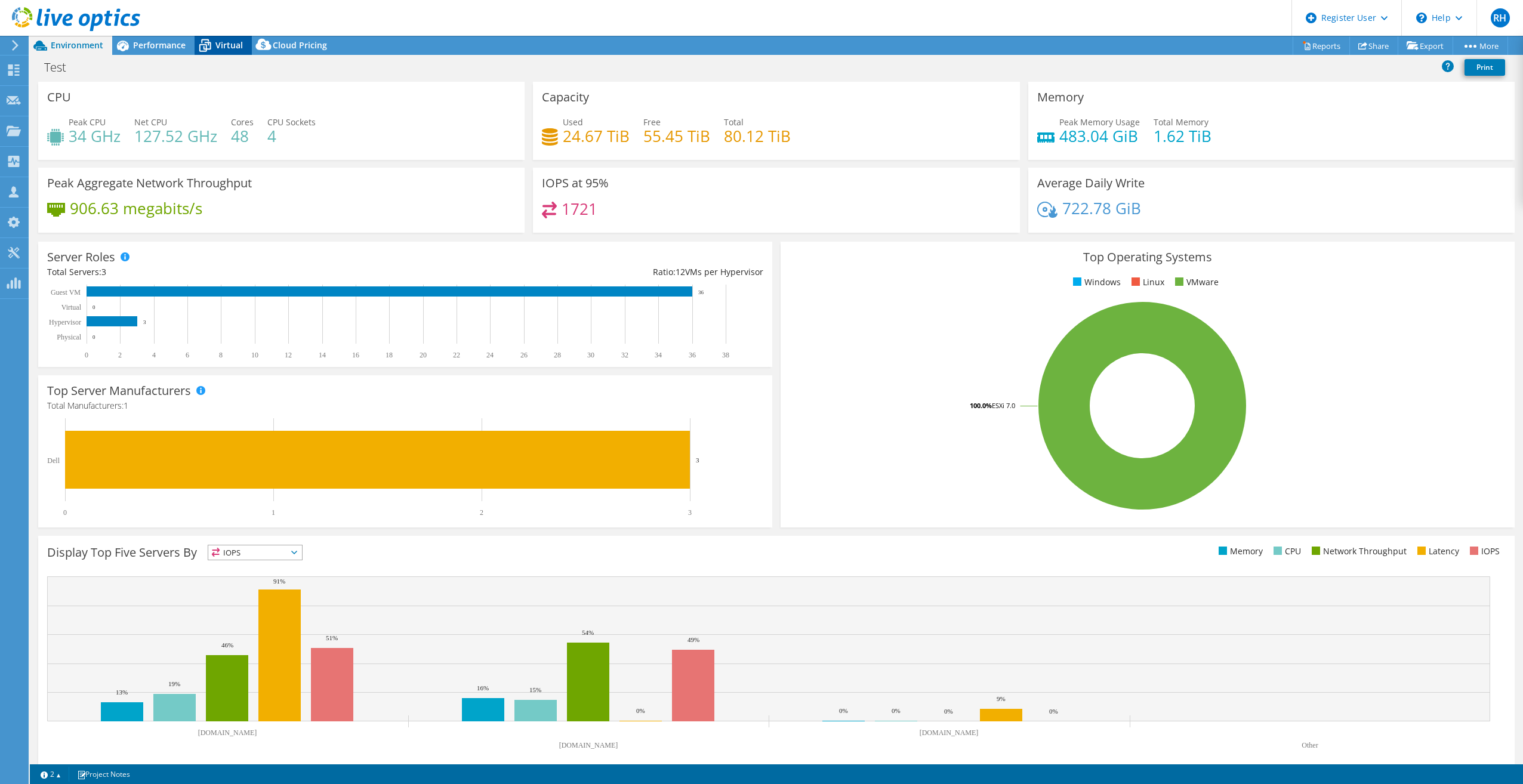
click at [215, 47] on span "Virtual" at bounding box center [229, 44] width 28 height 11
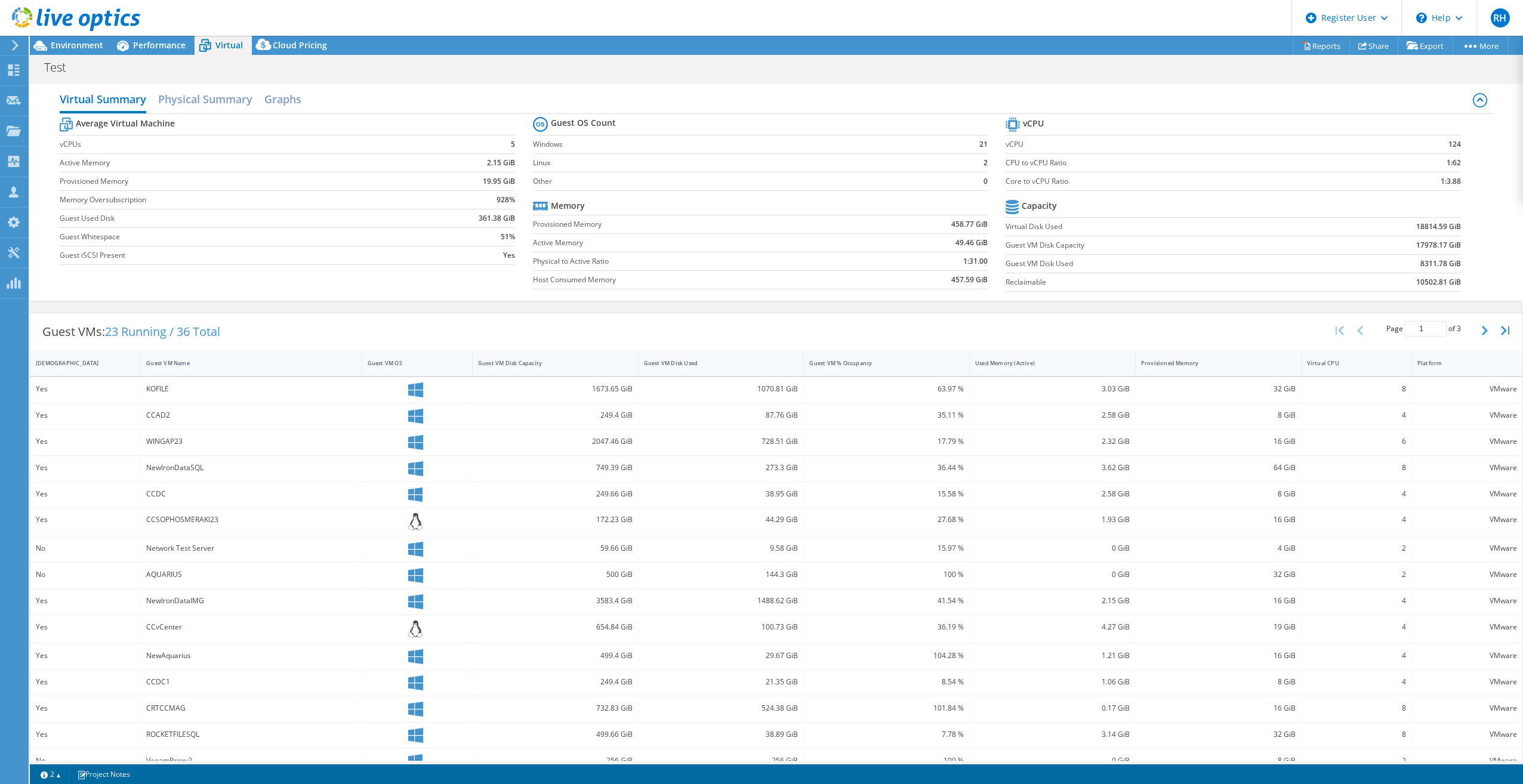
scroll to position [20, 0]
